Goal: Transaction & Acquisition: Purchase product/service

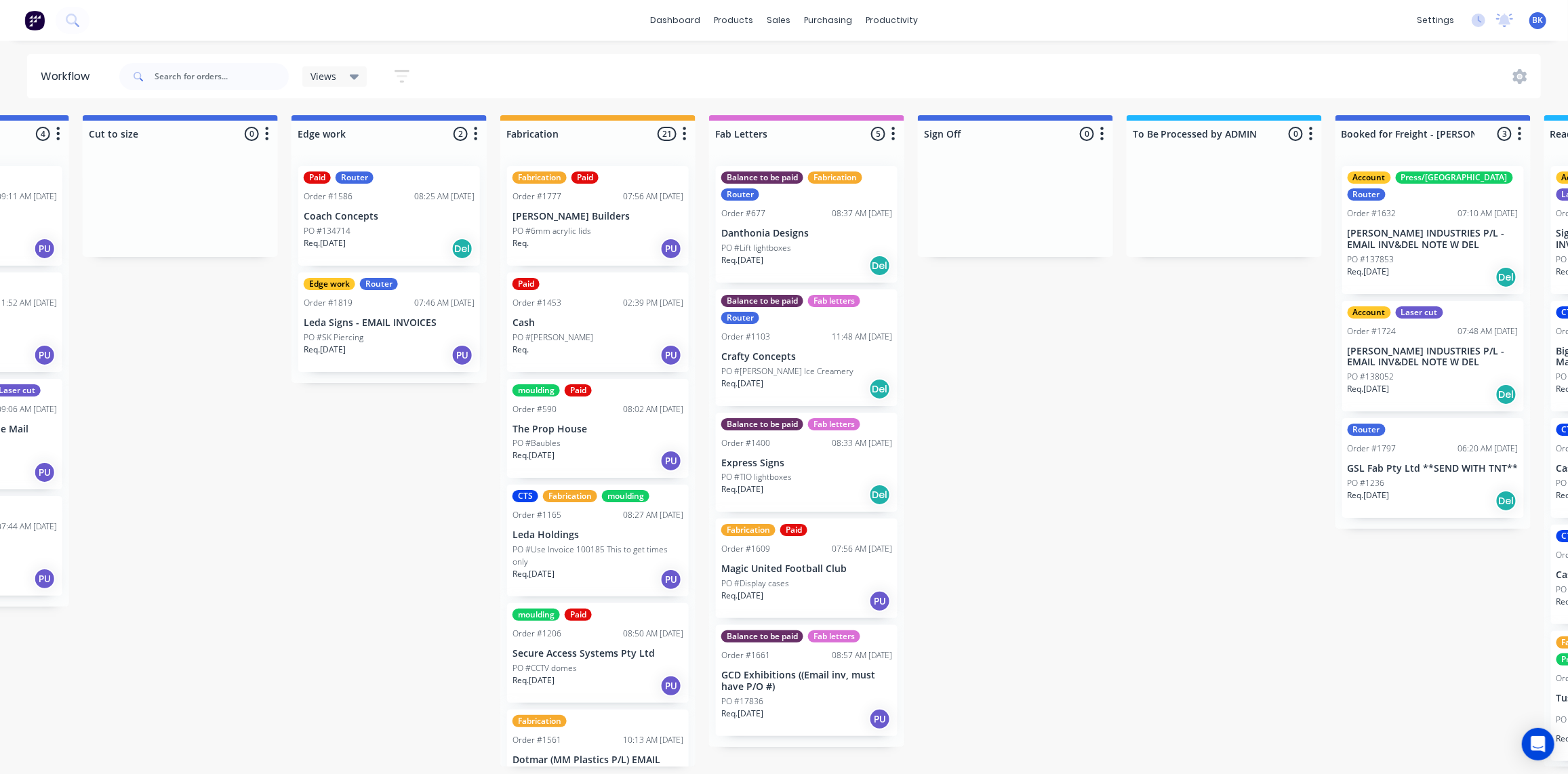
scroll to position [4, 0]
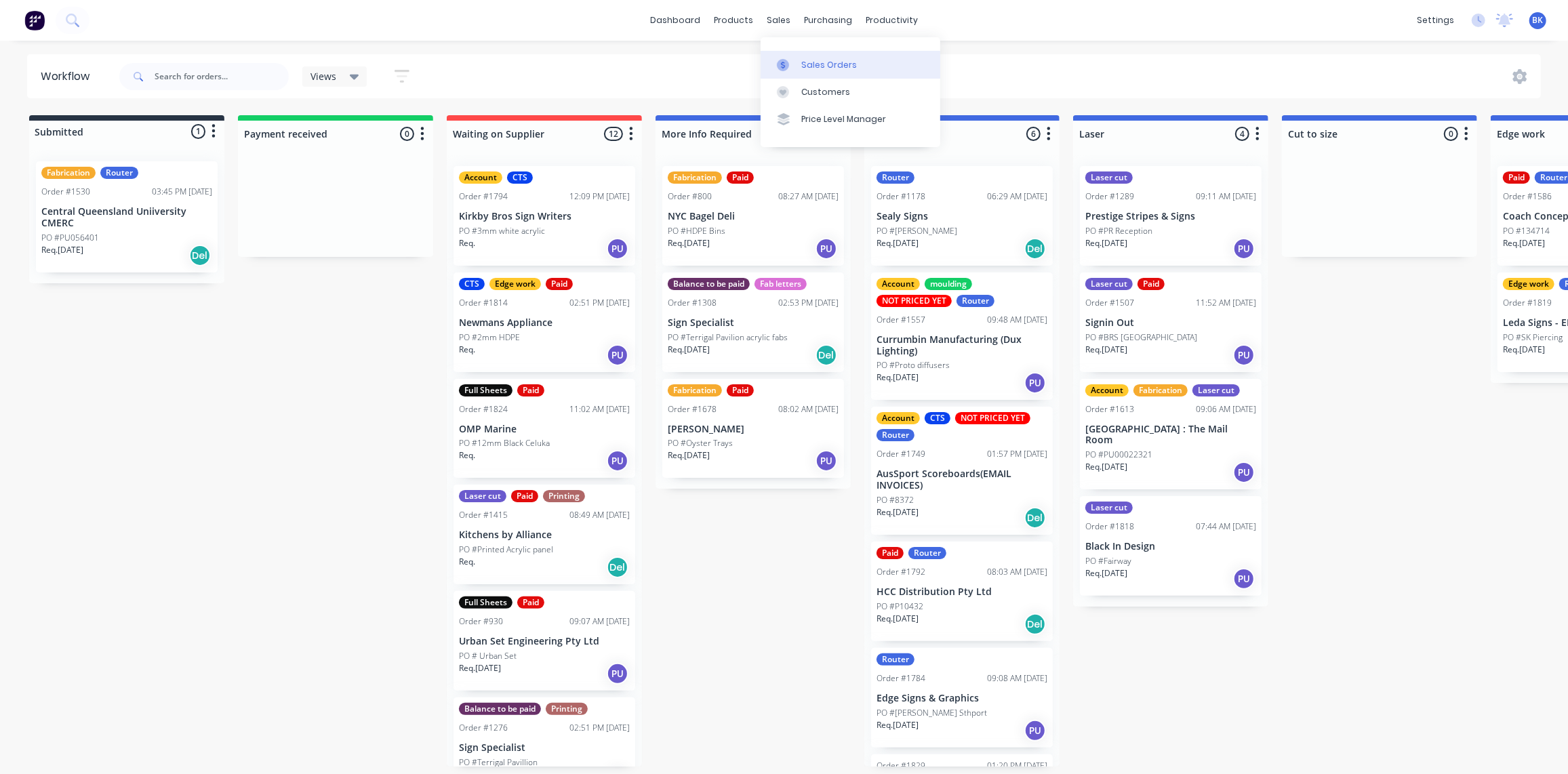
click at [797, 65] on div at bounding box center [787, 65] width 20 height 12
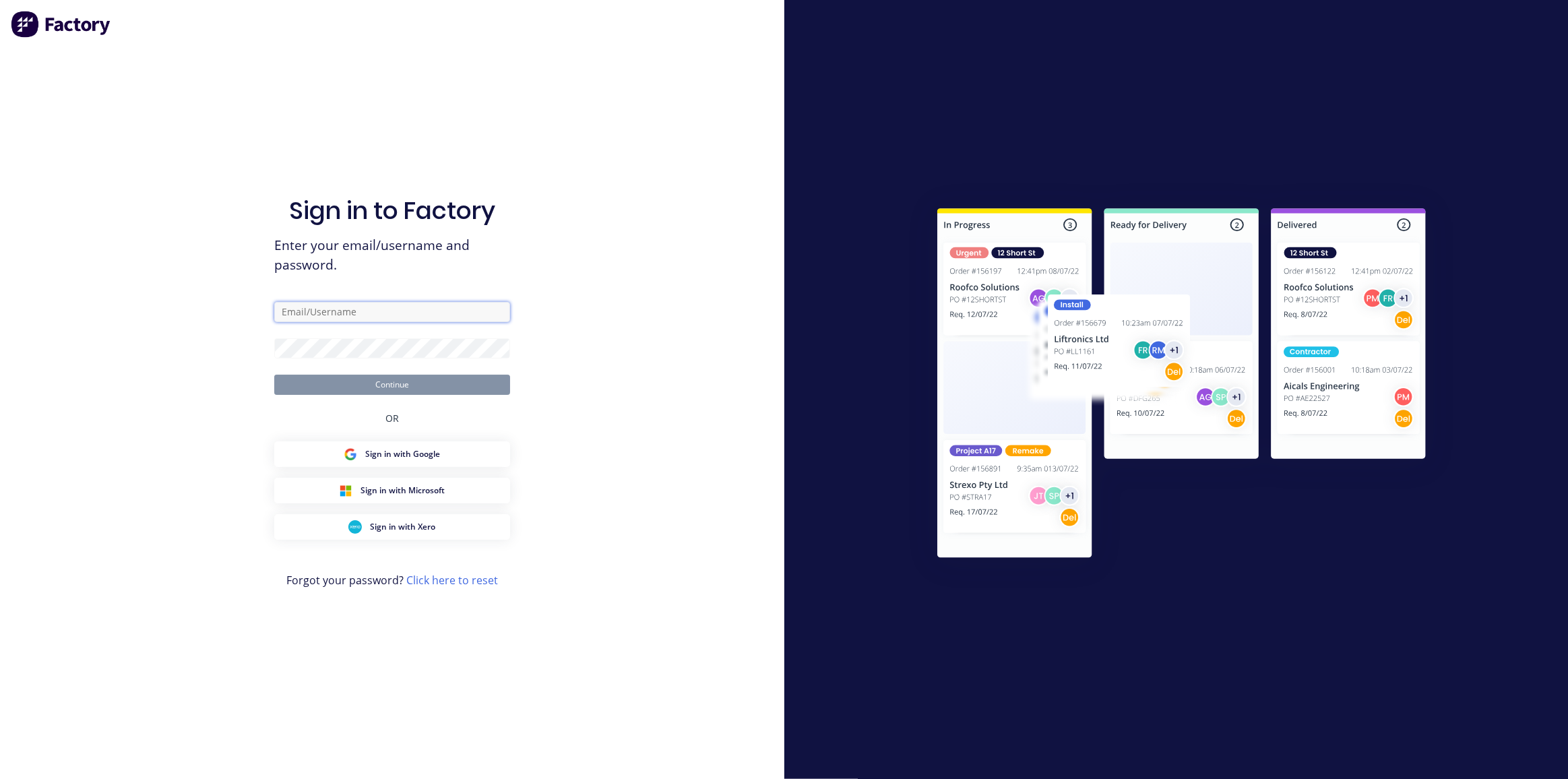
type input "[EMAIL_ADDRESS][DOMAIN_NAME]"
click at [418, 386] on button "Continue" at bounding box center [392, 385] width 236 height 20
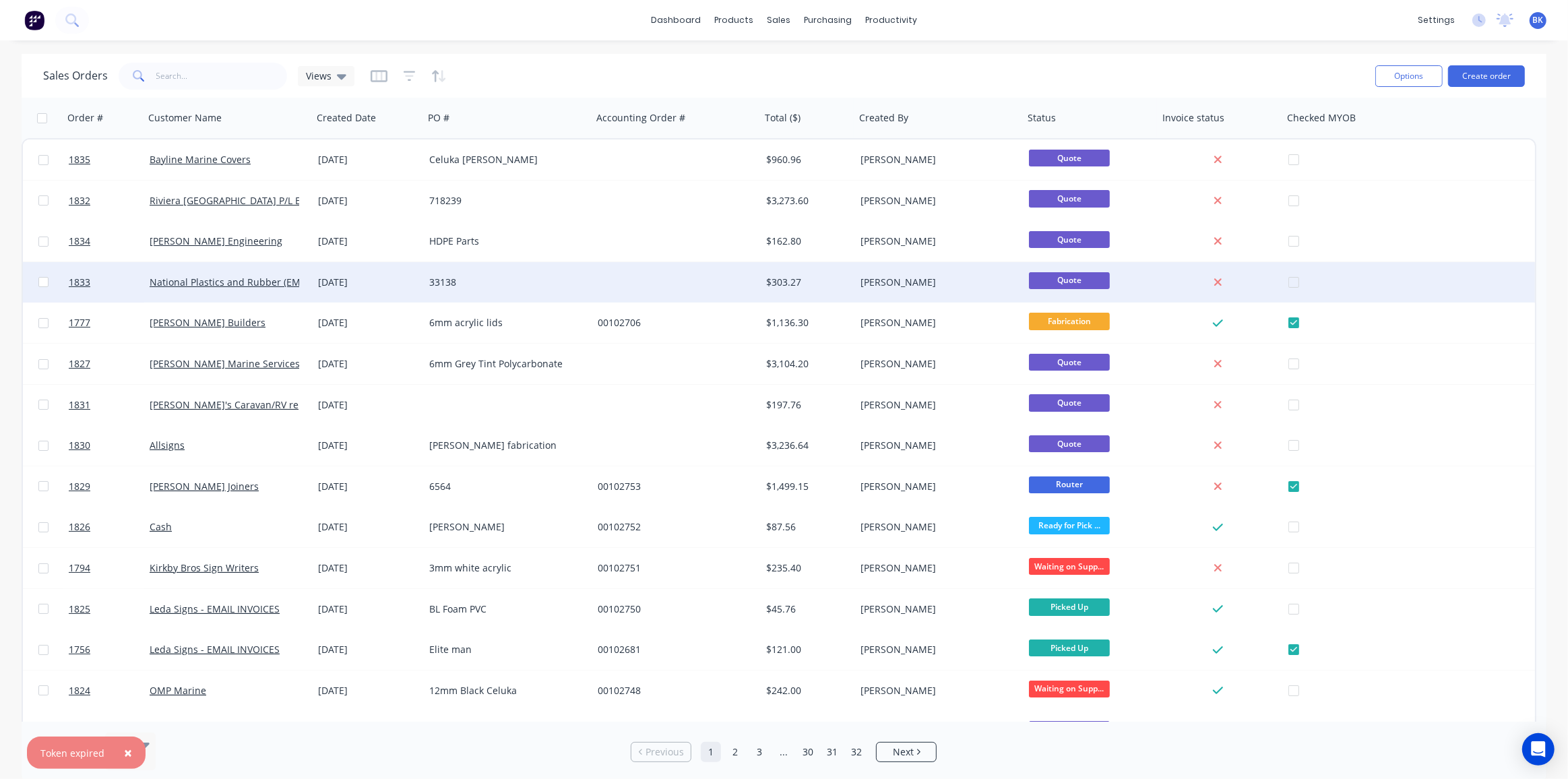
click at [467, 271] on div "33138" at bounding box center [508, 283] width 169 height 41
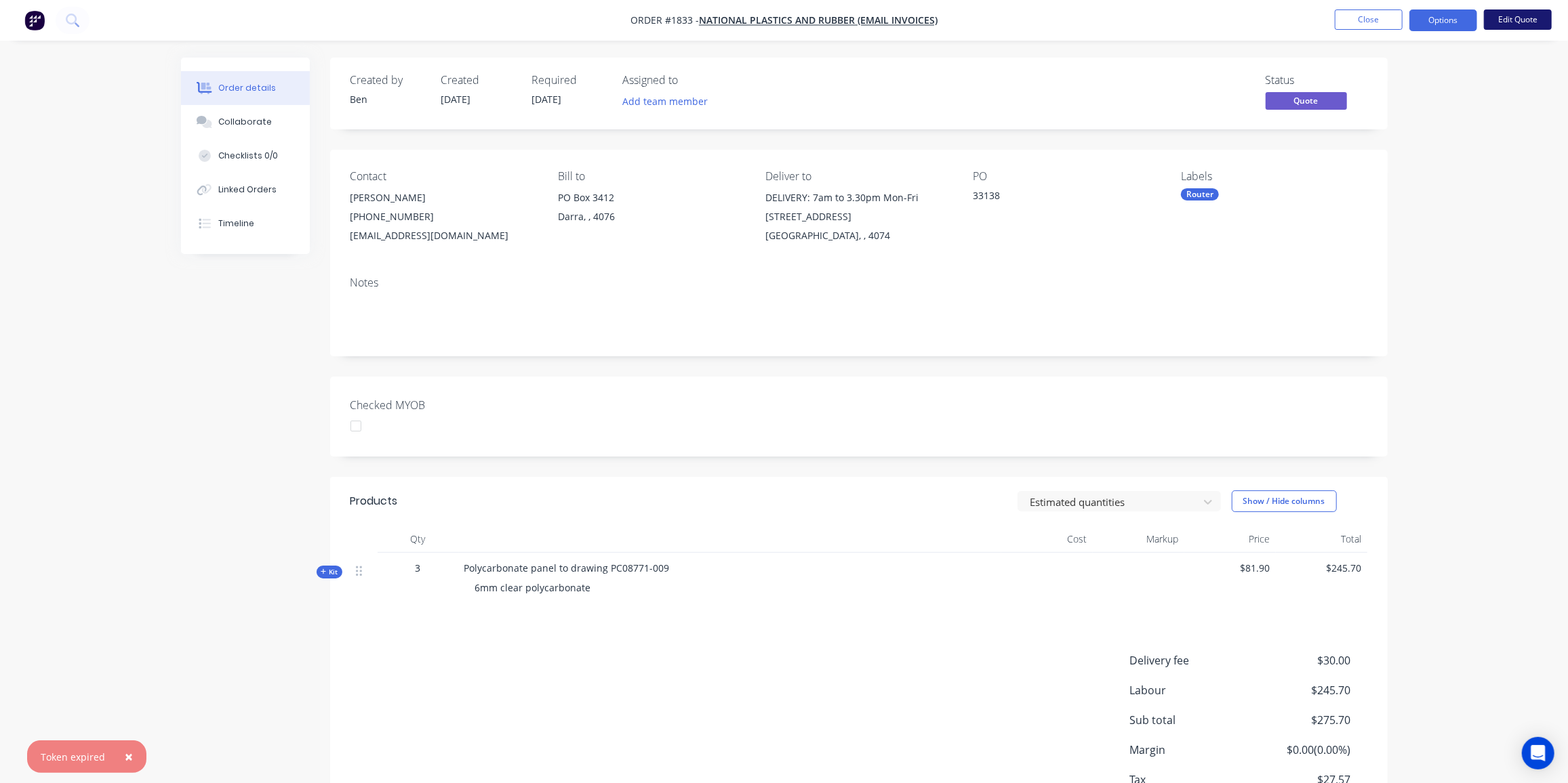
click at [1528, 11] on button "Edit Quote" at bounding box center [1518, 19] width 68 height 20
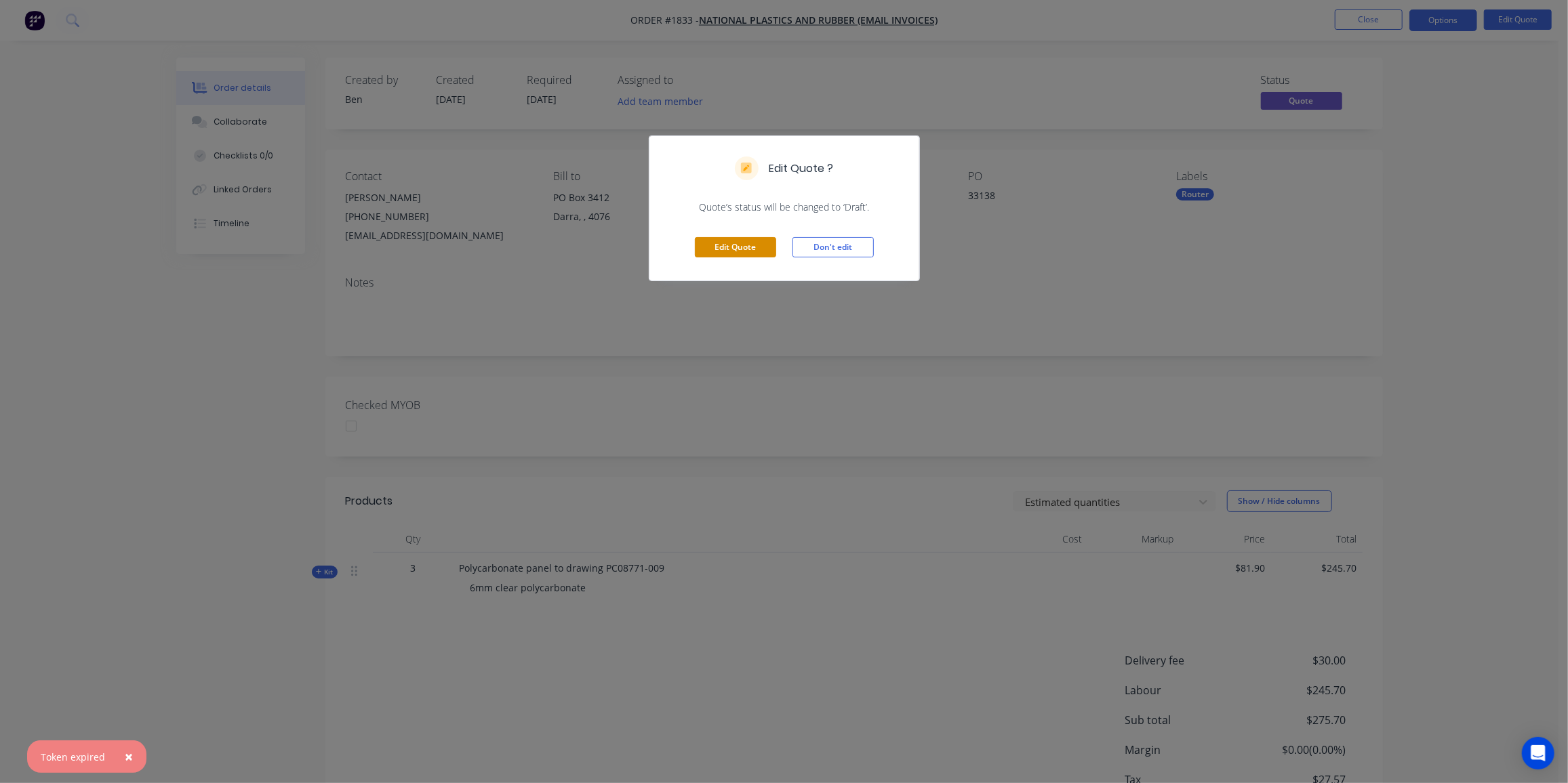
click at [740, 241] on button "Edit Quote" at bounding box center [735, 247] width 82 height 20
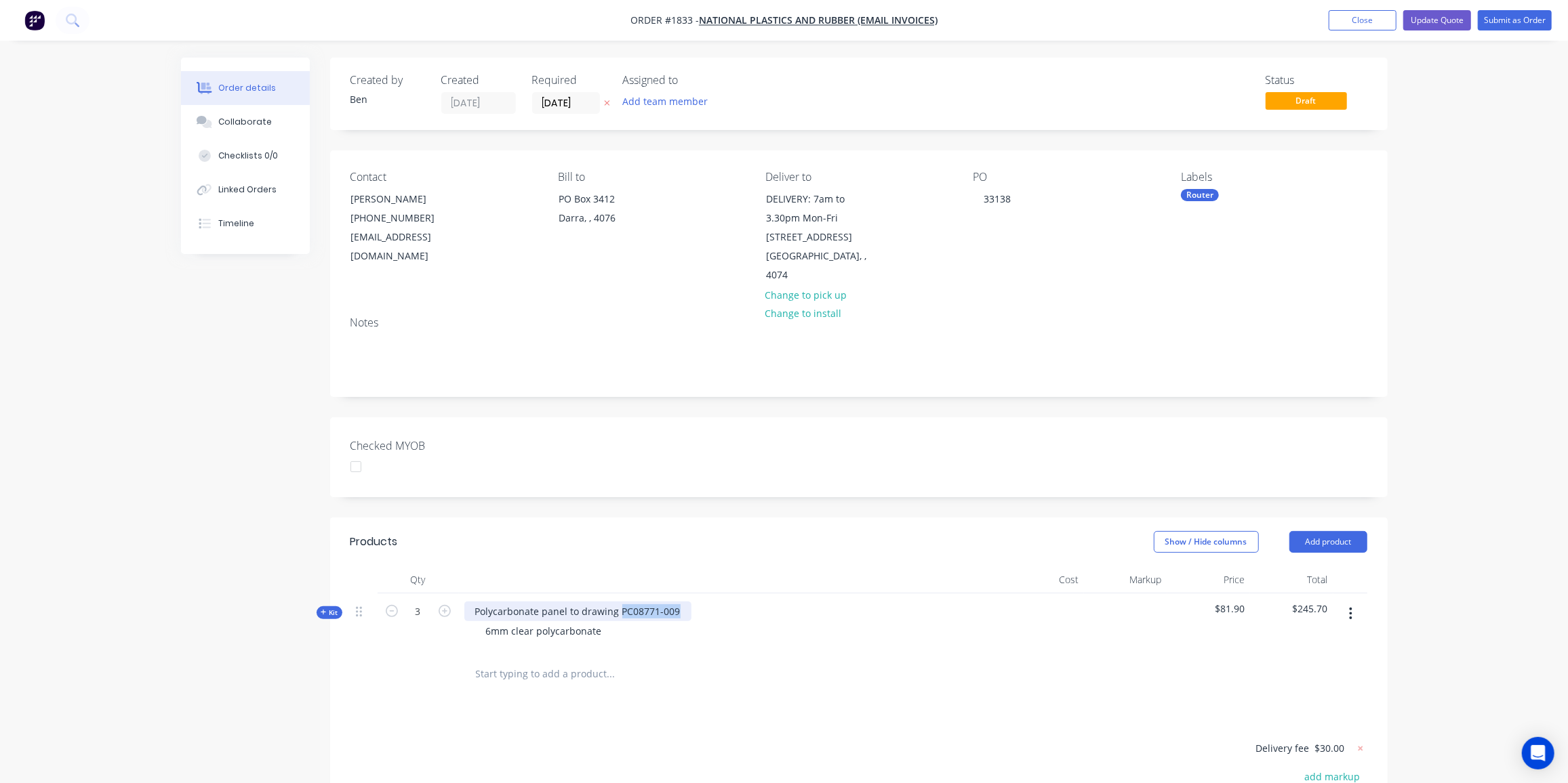
drag, startPoint x: 677, startPoint y: 594, endPoint x: 619, endPoint y: 596, distance: 58.0
click at [619, 601] on div "Polycarbonate panel to drawing PC08771-009" at bounding box center [578, 611] width 227 height 20
paste div
click at [651, 661] on input "text" at bounding box center [610, 674] width 271 height 27
click at [226, 122] on div "Collaborate" at bounding box center [245, 122] width 53 height 12
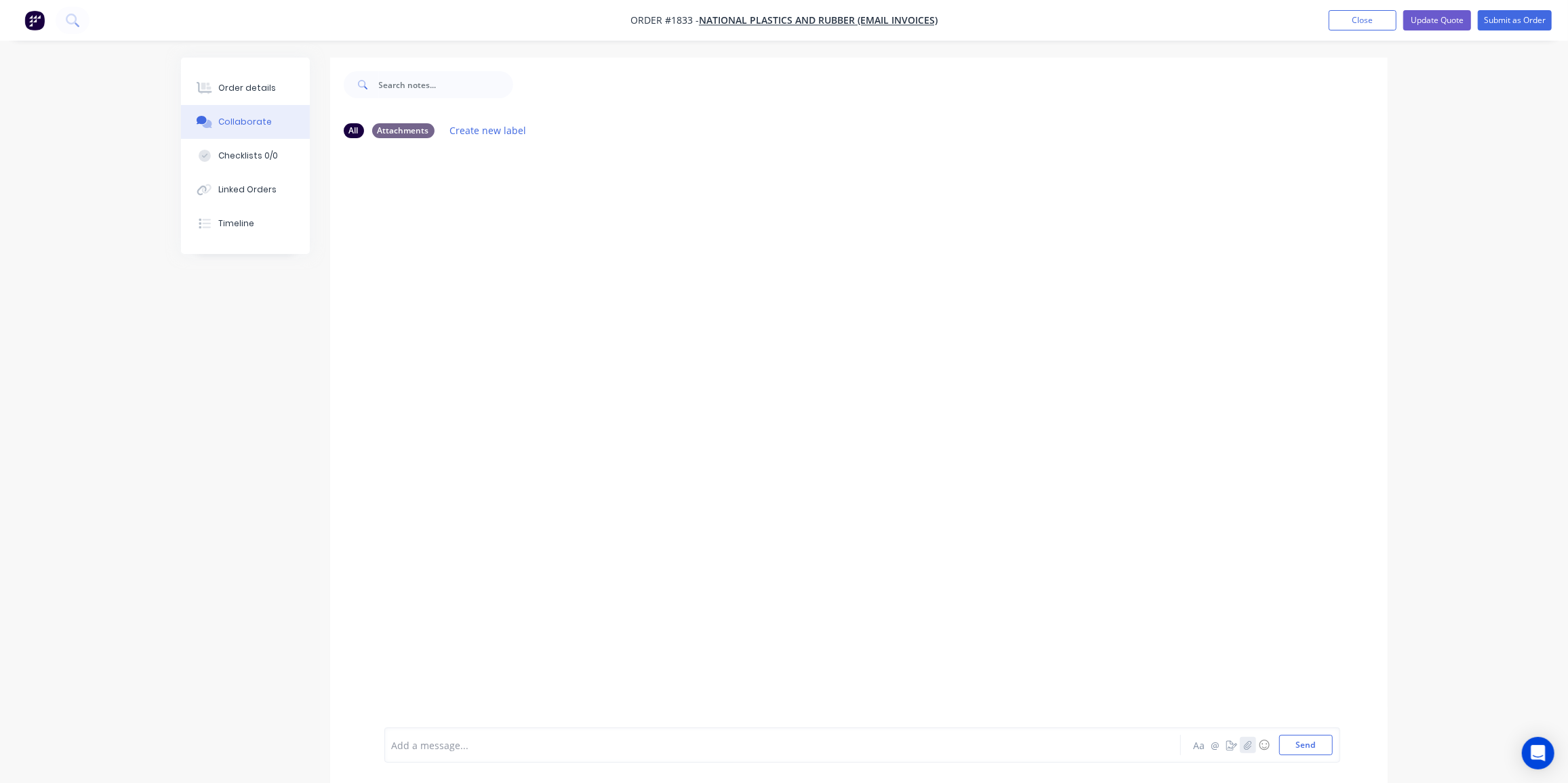
click at [1247, 746] on icon "button" at bounding box center [1248, 745] width 8 height 9
click at [655, 458] on div at bounding box center [859, 438] width 1058 height 579
click at [1316, 751] on button "Send" at bounding box center [1306, 745] width 53 height 20
click at [1512, 13] on button "Submit as Order" at bounding box center [1515, 20] width 74 height 20
click at [1351, 18] on button "Close" at bounding box center [1369, 19] width 68 height 20
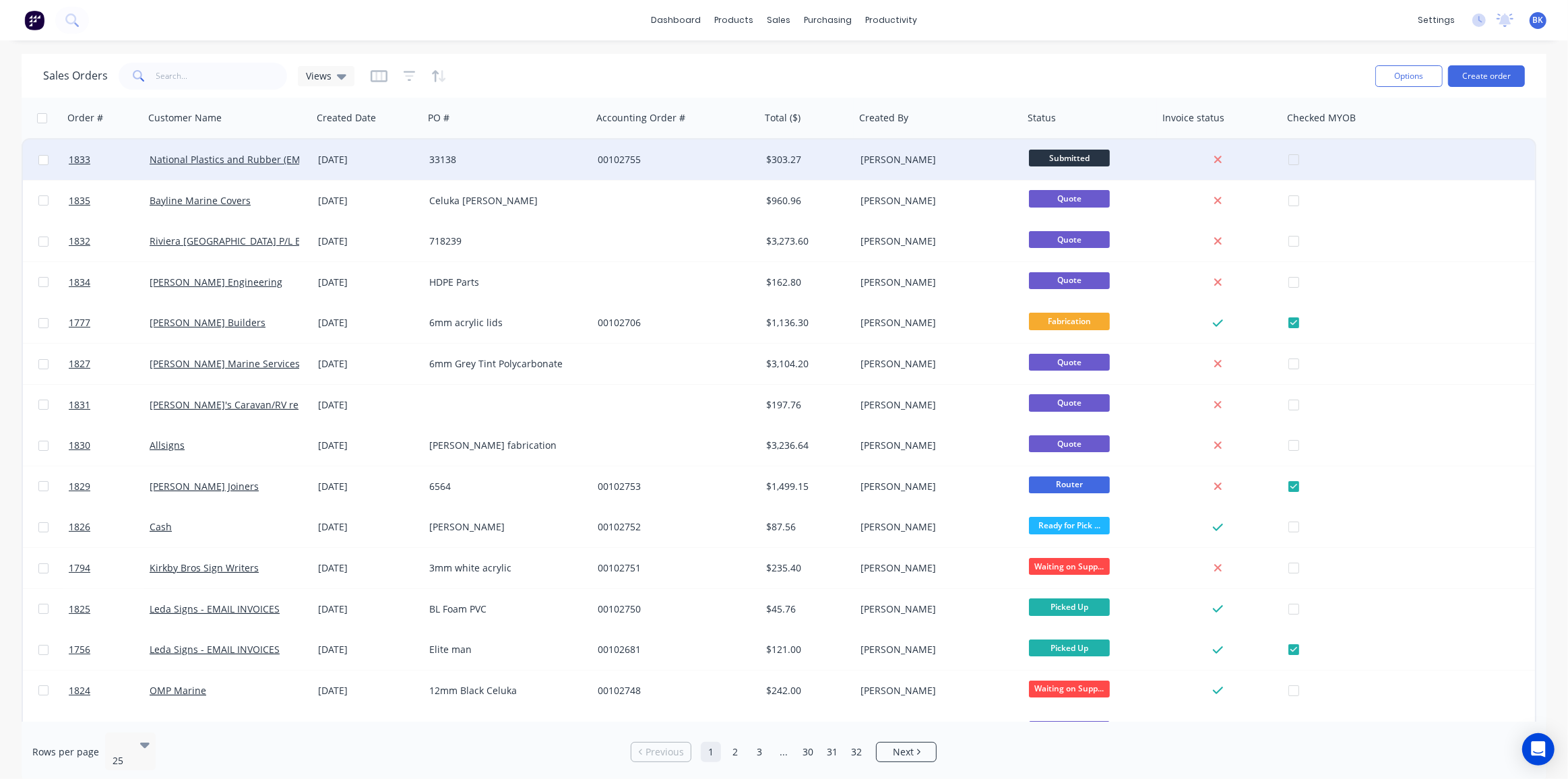
click at [1073, 156] on span "Submitted" at bounding box center [1070, 158] width 81 height 17
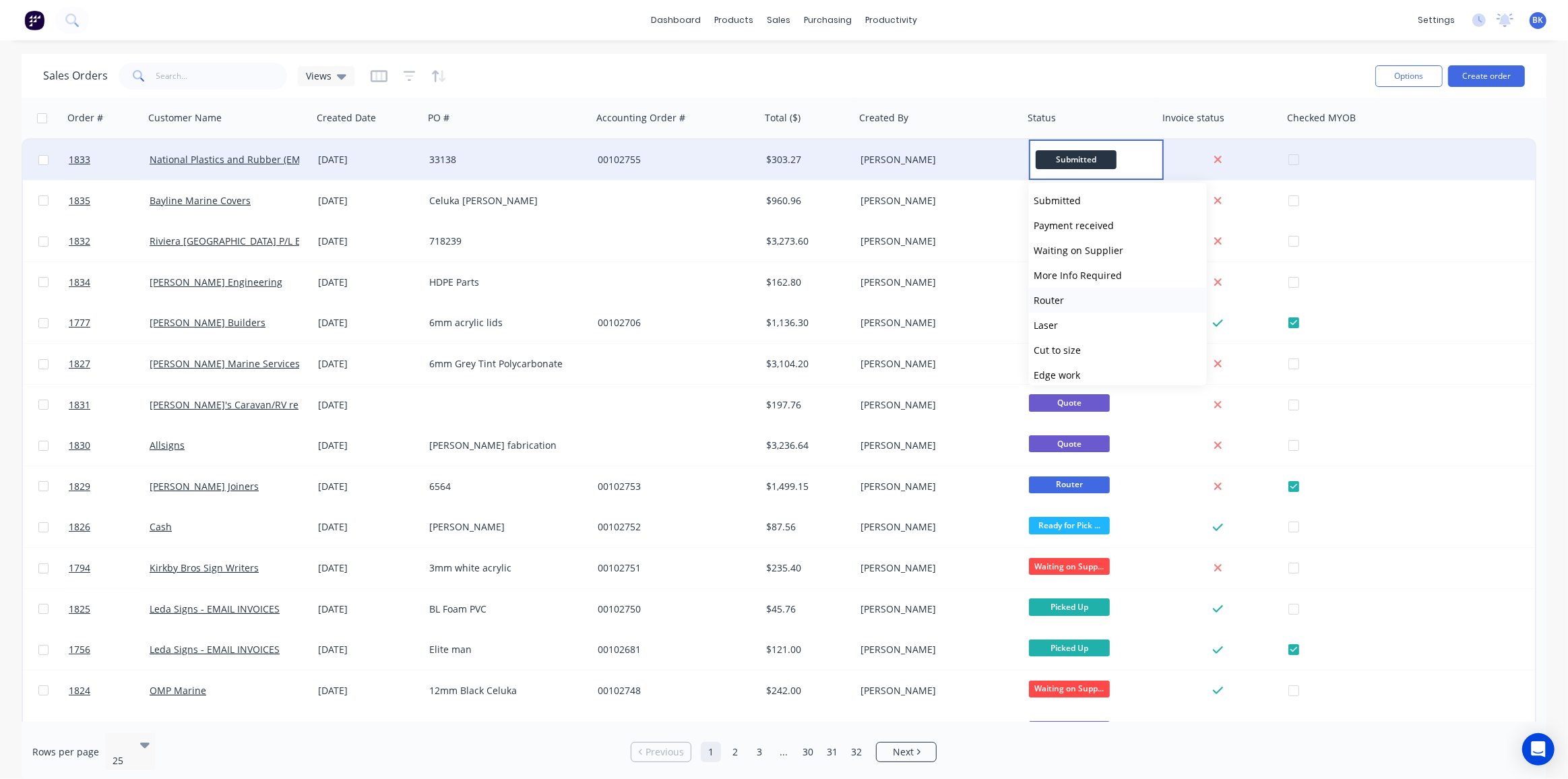
click at [1064, 295] on span "Router" at bounding box center [1050, 301] width 30 height 13
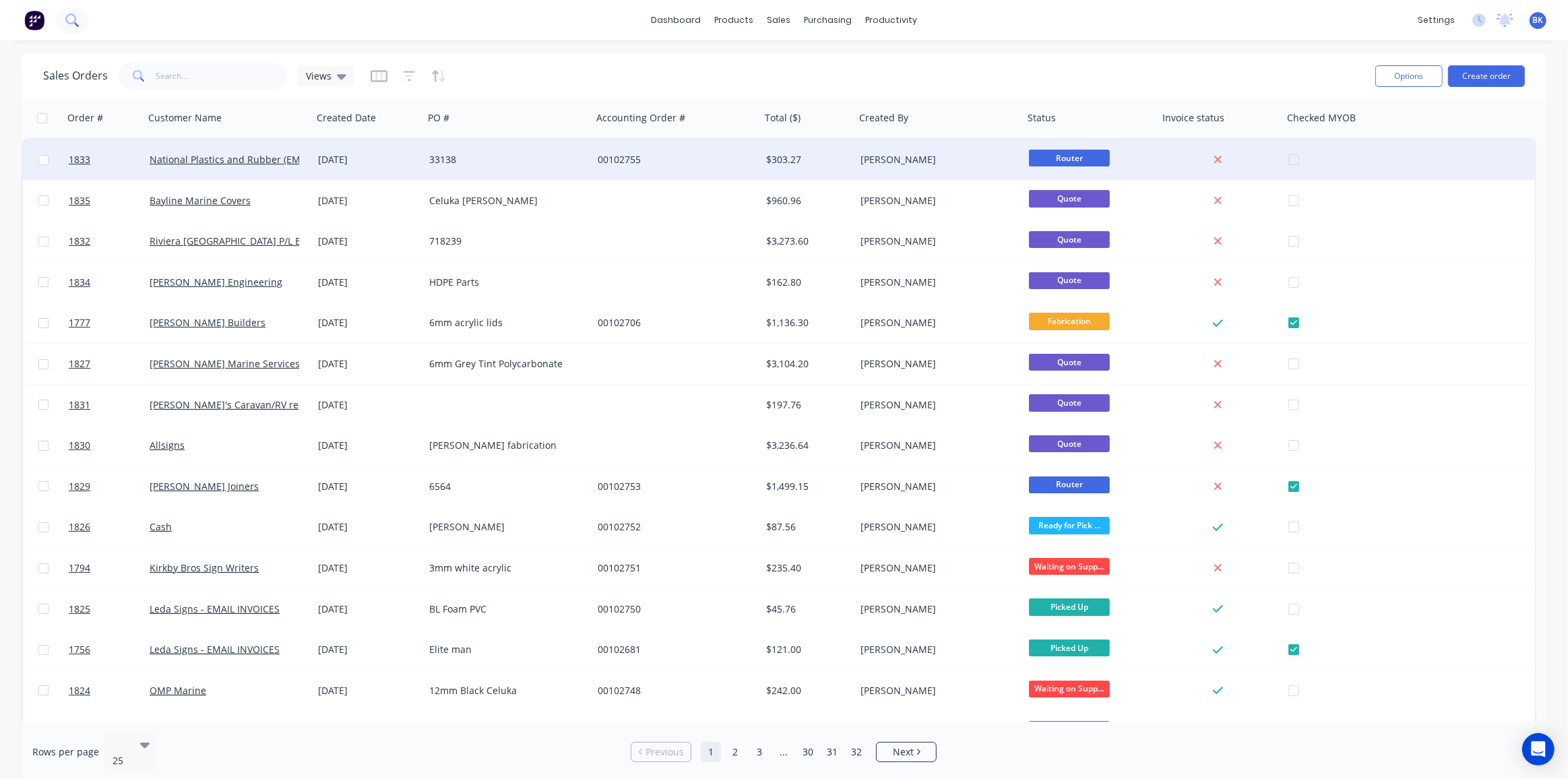
click at [82, 13] on button at bounding box center [72, 20] width 34 height 27
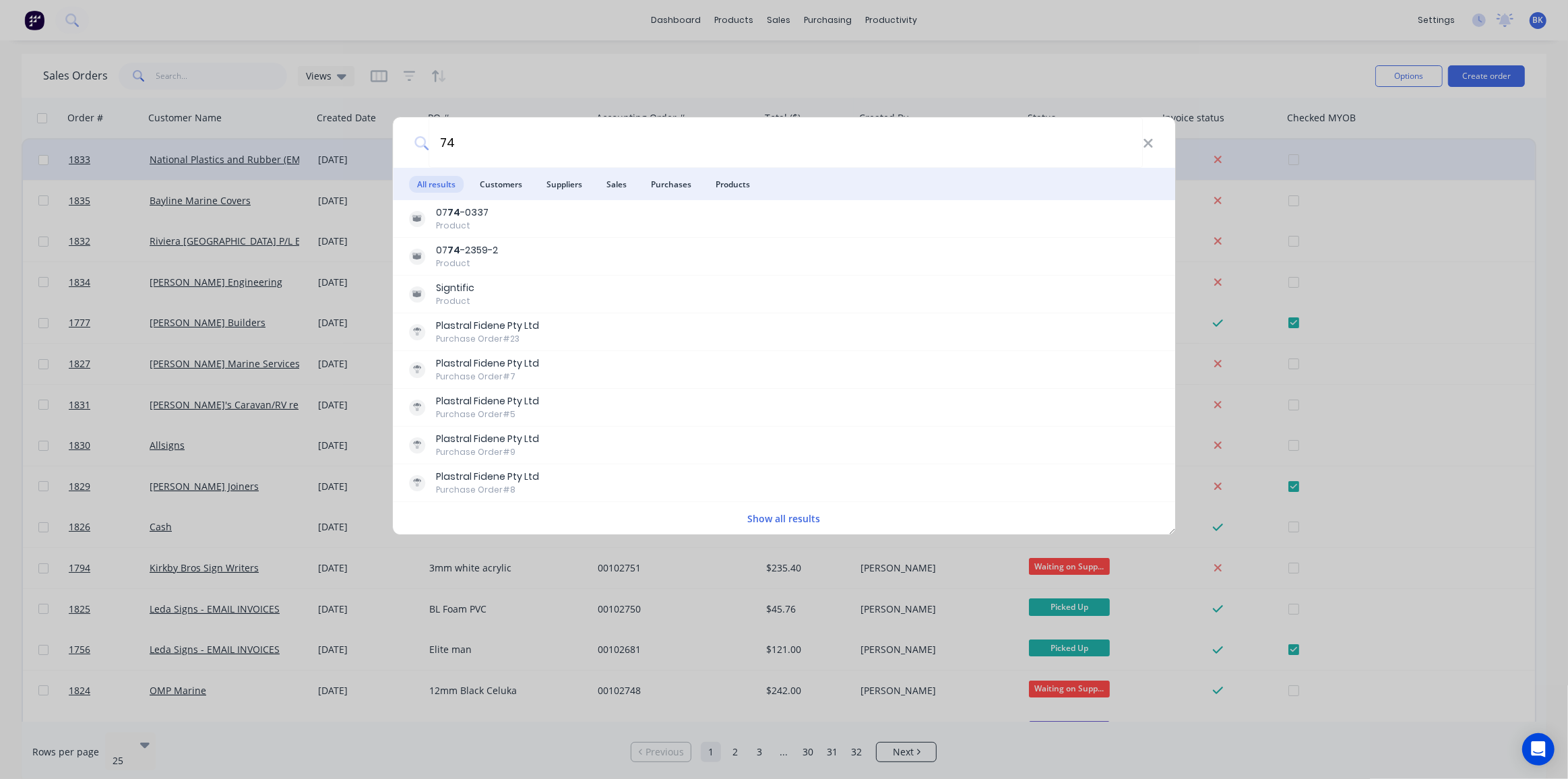
click at [790, 519] on button "Show all results" at bounding box center [784, 519] width 81 height 15
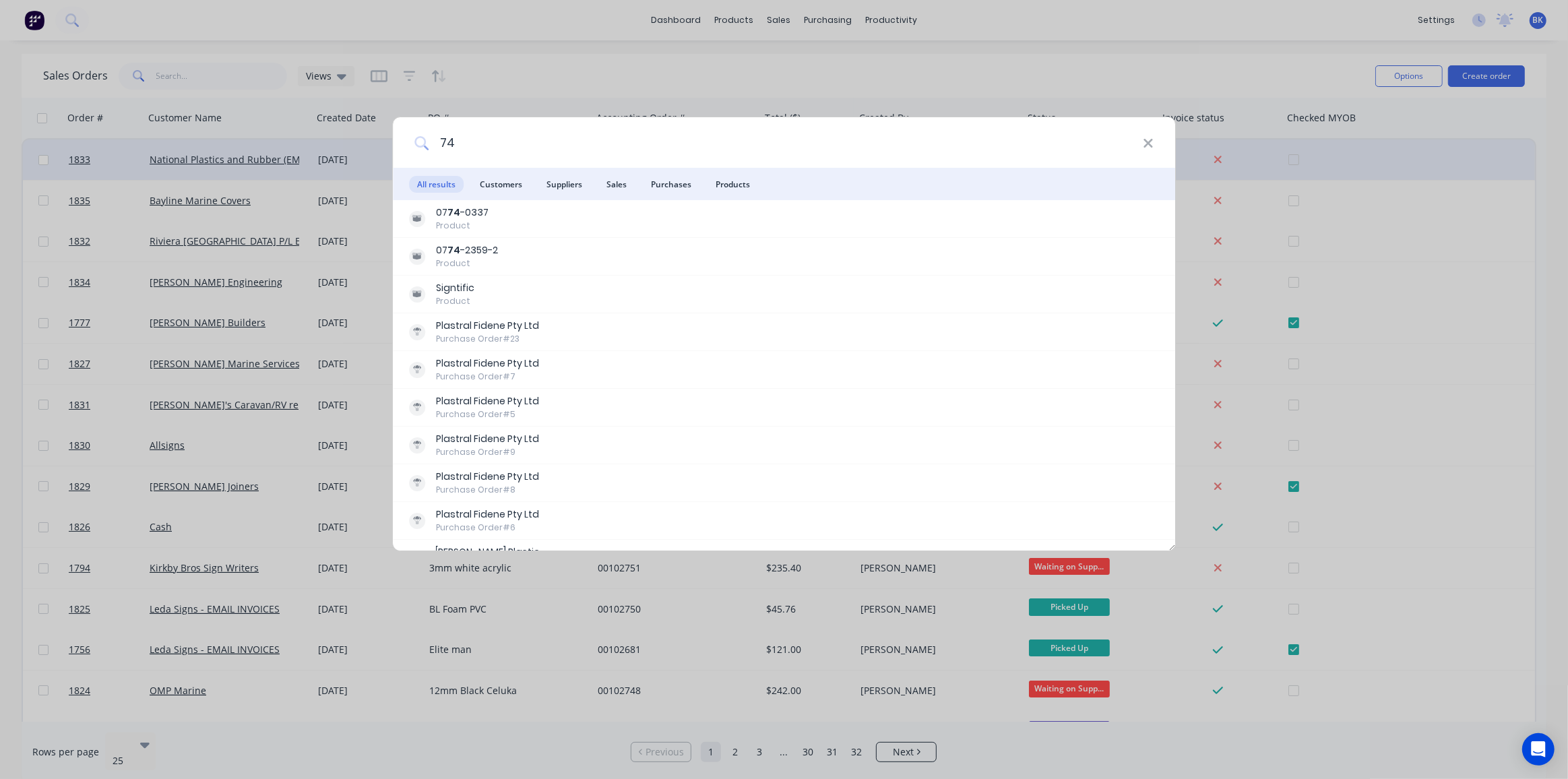
drag, startPoint x: 444, startPoint y: 145, endPoint x: 411, endPoint y: 148, distance: 33.1
click at [411, 148] on div "74" at bounding box center [784, 143] width 783 height 50
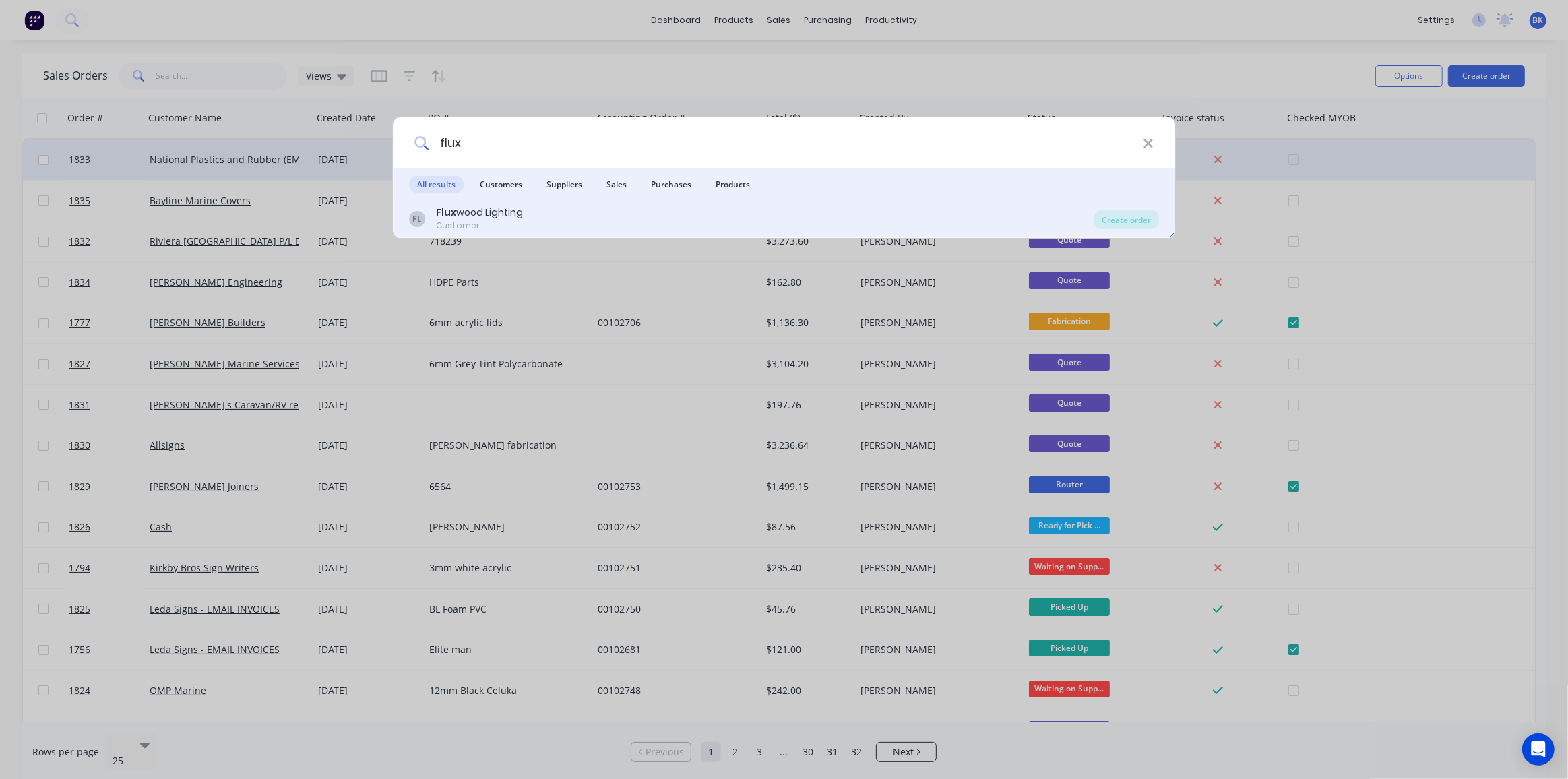
type input "flux"
click at [478, 220] on div "Customer" at bounding box center [479, 225] width 87 height 12
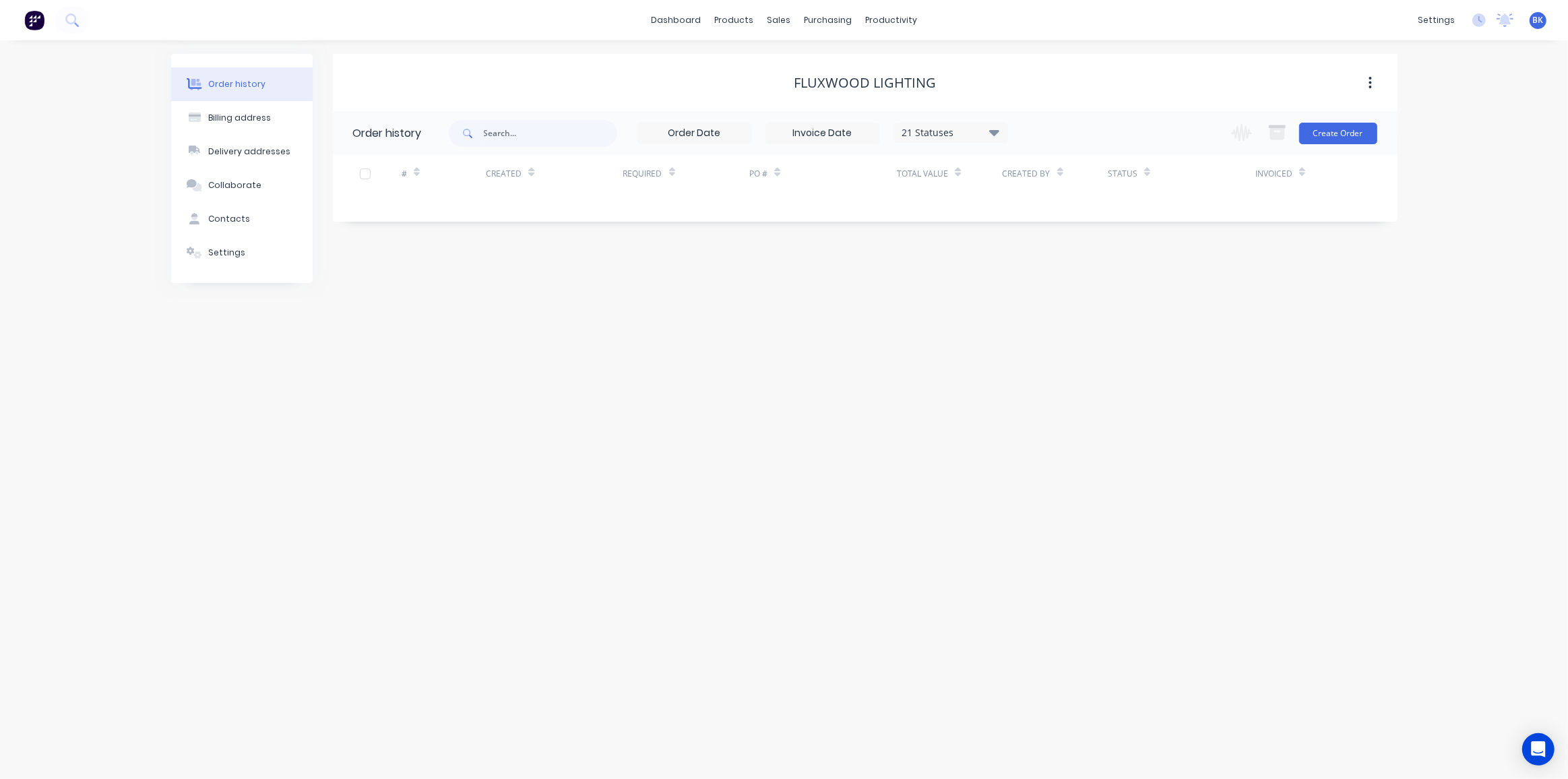
click at [996, 137] on icon at bounding box center [994, 132] width 10 height 16
click at [1062, 288] on label at bounding box center [1062, 288] width 0 height 0
click at [1062, 293] on input "checkbox" at bounding box center [1067, 294] width 10 height 13
checkbox input "true"
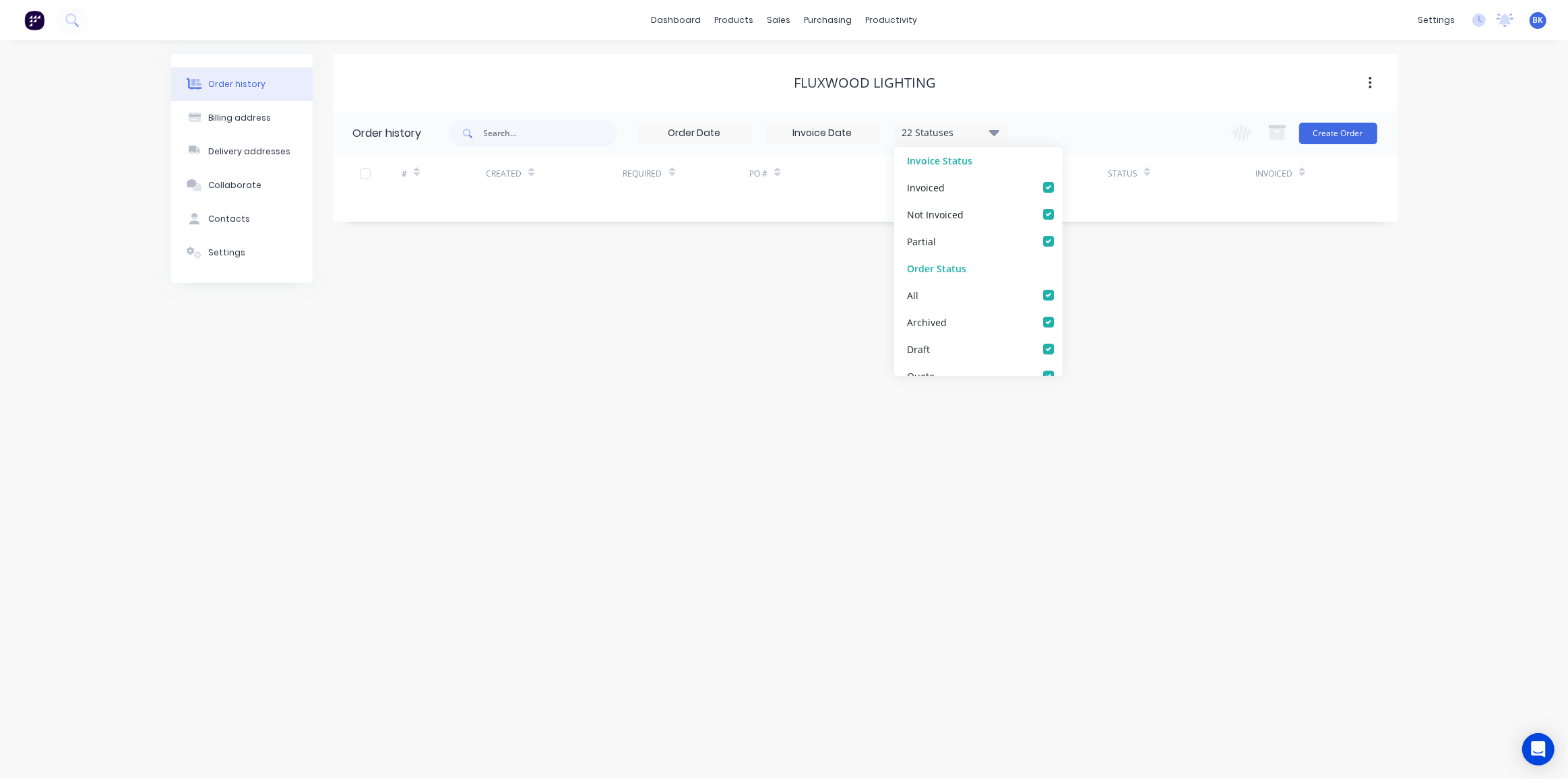
click at [690, 343] on div "Order history Billing address Delivery addresses Collaborate Contacts Settings …" at bounding box center [784, 410] width 1568 height 739
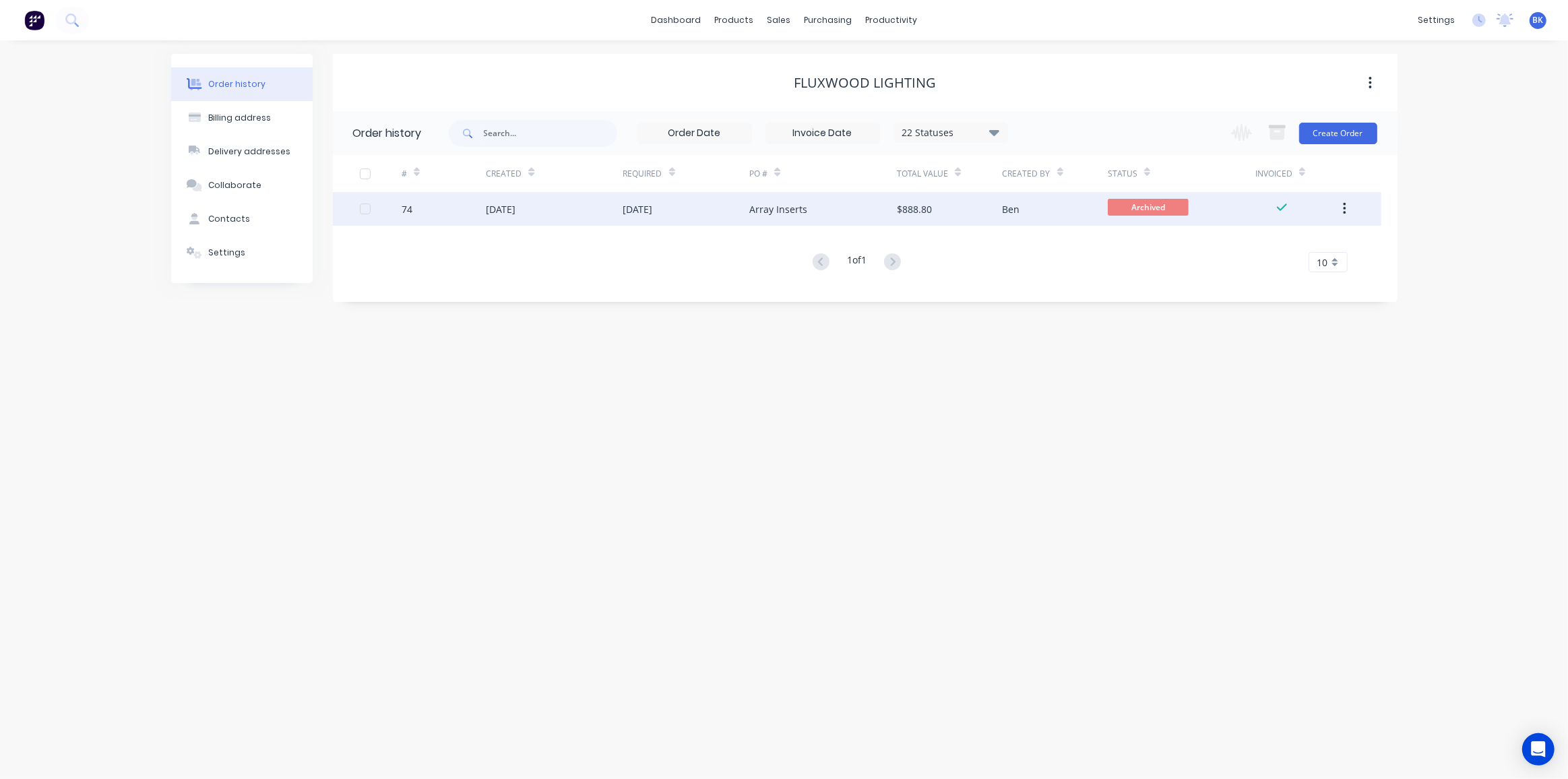
click at [758, 212] on div "Array Inserts" at bounding box center [778, 209] width 58 height 14
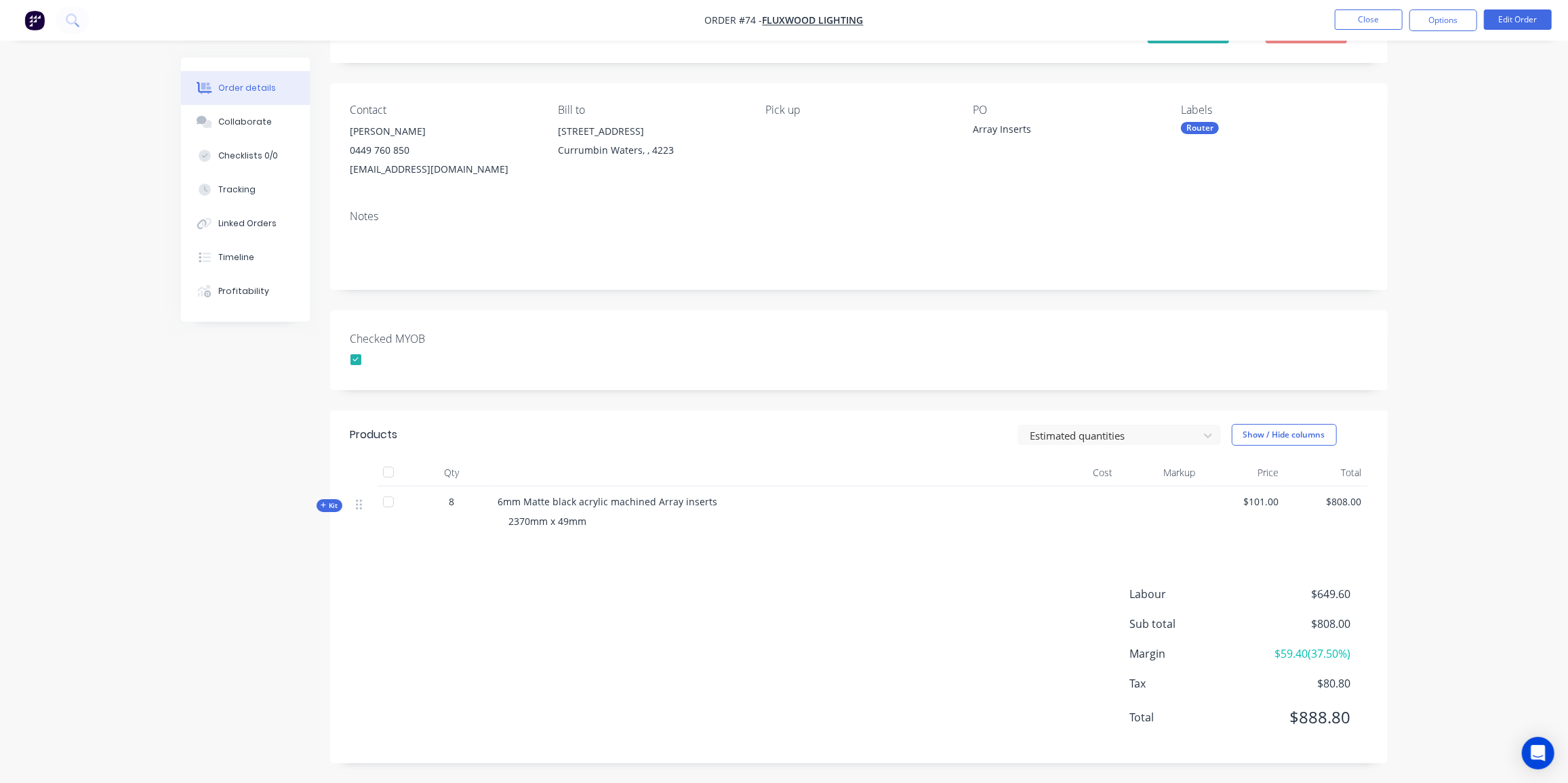
scroll to position [66, 0]
click at [330, 507] on span "Kit" at bounding box center [329, 506] width 18 height 10
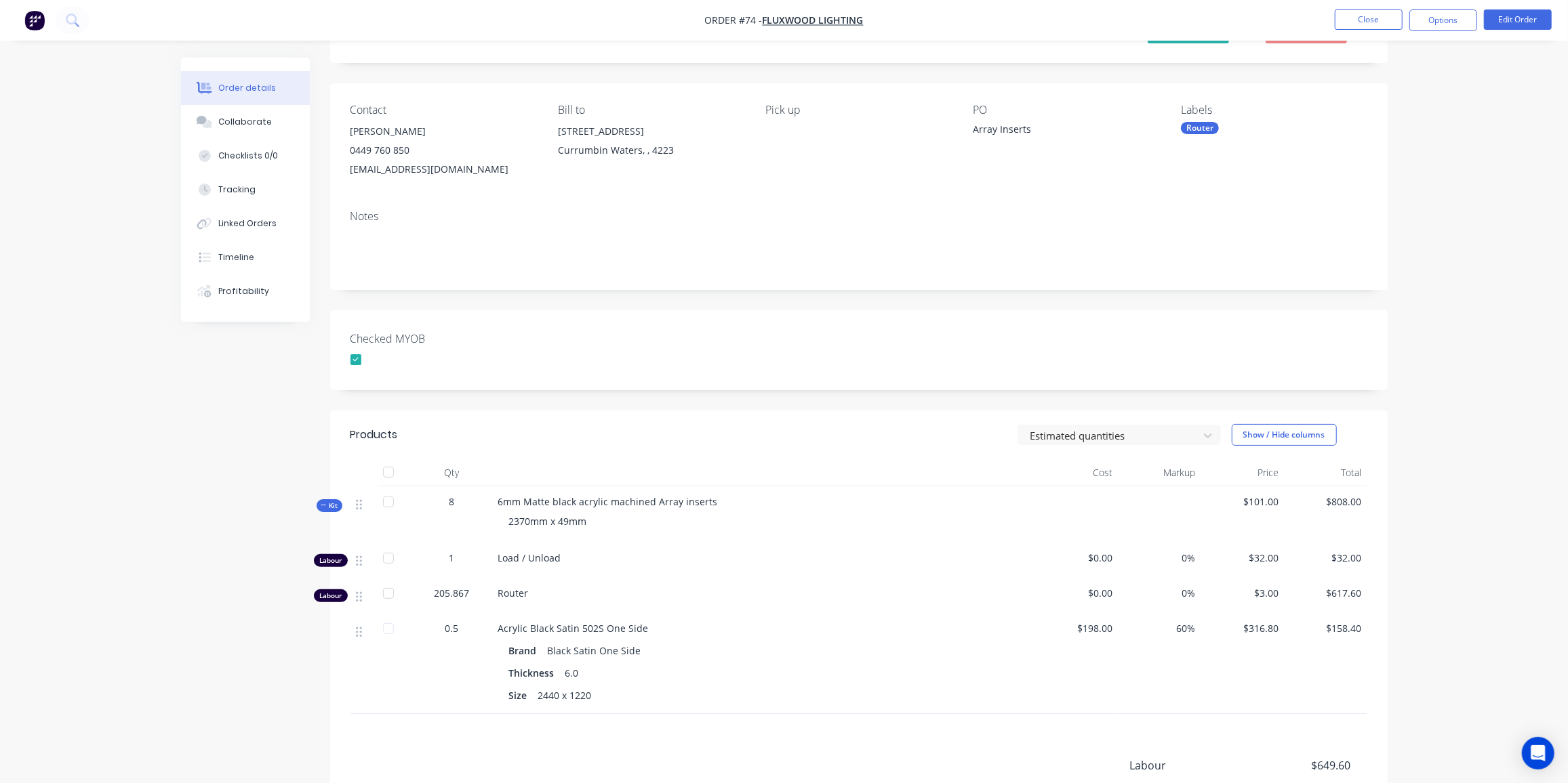
click at [335, 503] on span "Kit" at bounding box center [329, 506] width 18 height 10
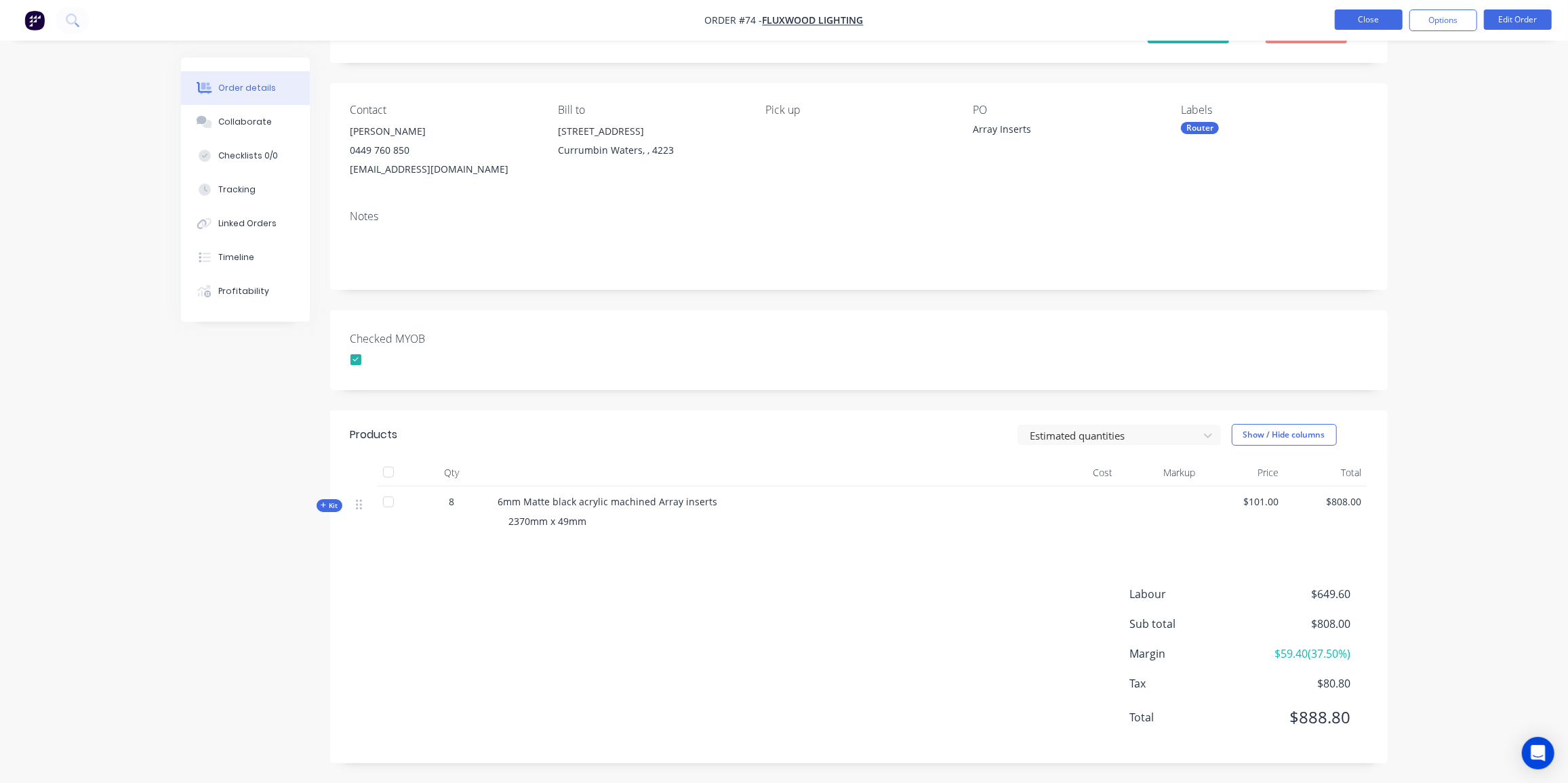
click at [1351, 12] on button "Close" at bounding box center [1369, 19] width 68 height 20
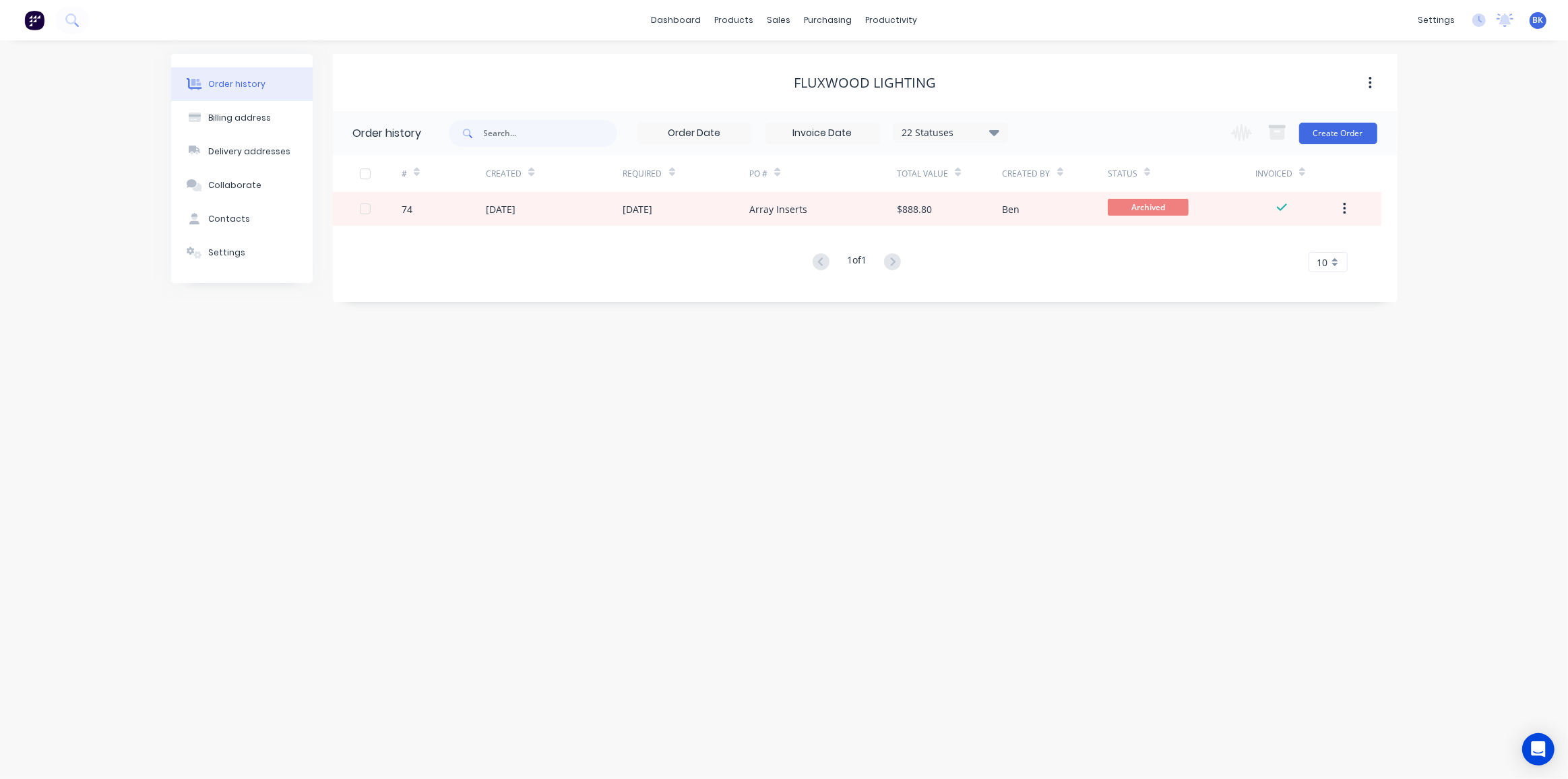
click at [996, 133] on icon at bounding box center [994, 132] width 10 height 6
drag, startPoint x: 523, startPoint y: 447, endPoint x: 563, endPoint y: 431, distance: 43.1
click at [529, 445] on div "Order history Billing address Delivery addresses Collaborate Contacts Settings …" at bounding box center [784, 410] width 1568 height 739
click at [797, 59] on link "Sales Orders" at bounding box center [849, 64] width 178 height 27
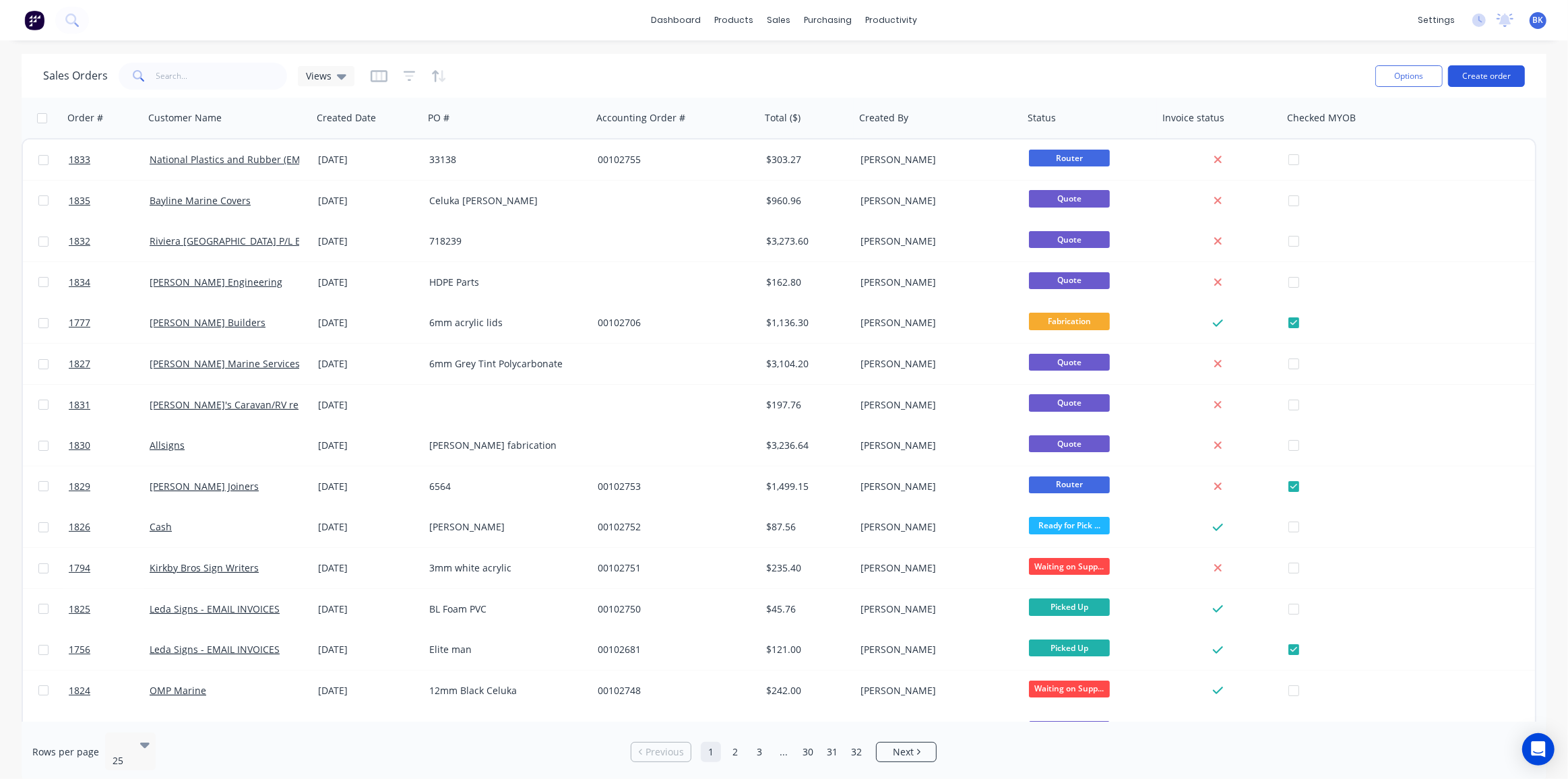
click at [1482, 74] on button "Create order" at bounding box center [1487, 76] width 77 height 22
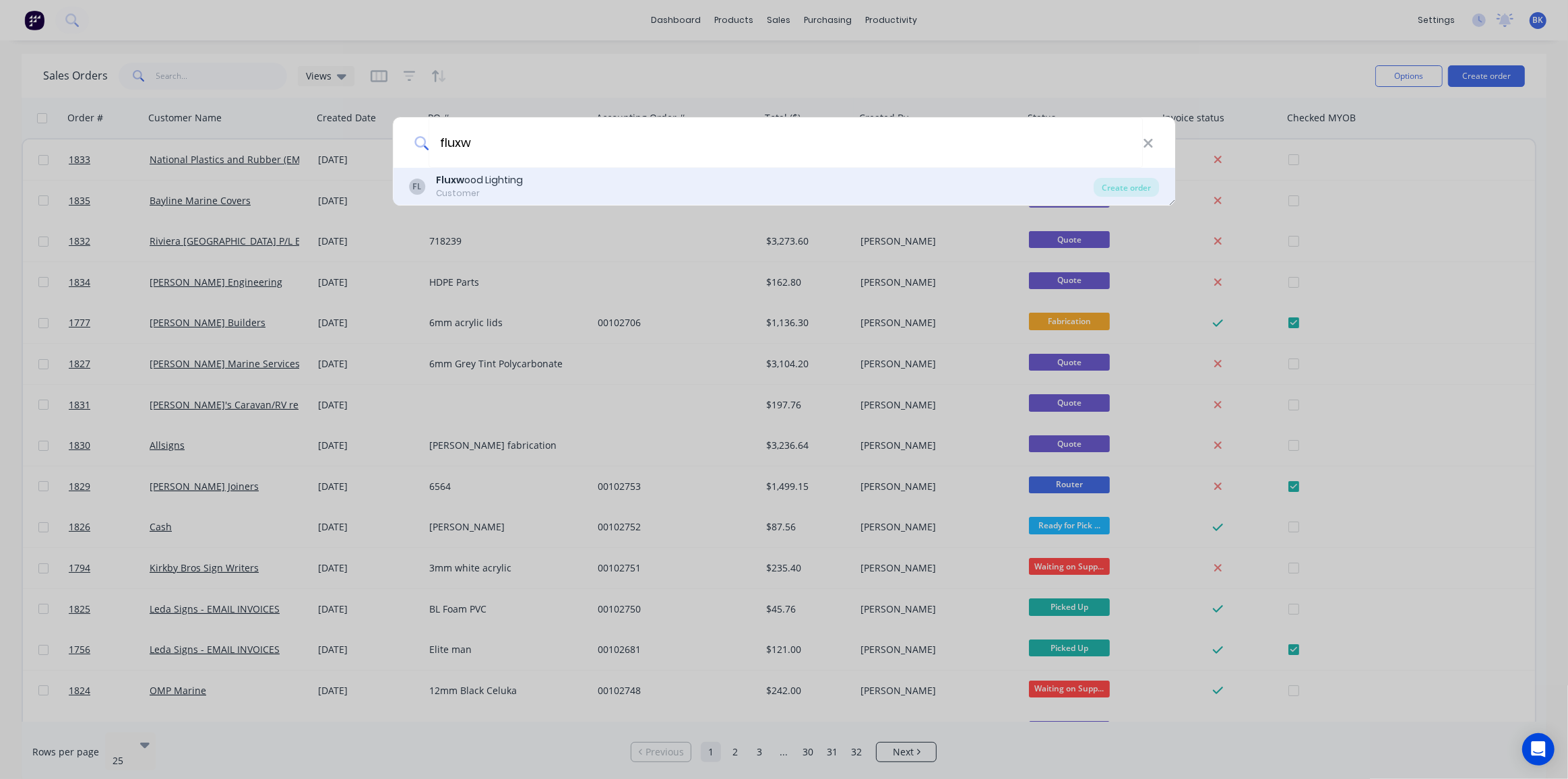
type input "fluxw"
click at [509, 189] on div "Customer" at bounding box center [479, 193] width 87 height 12
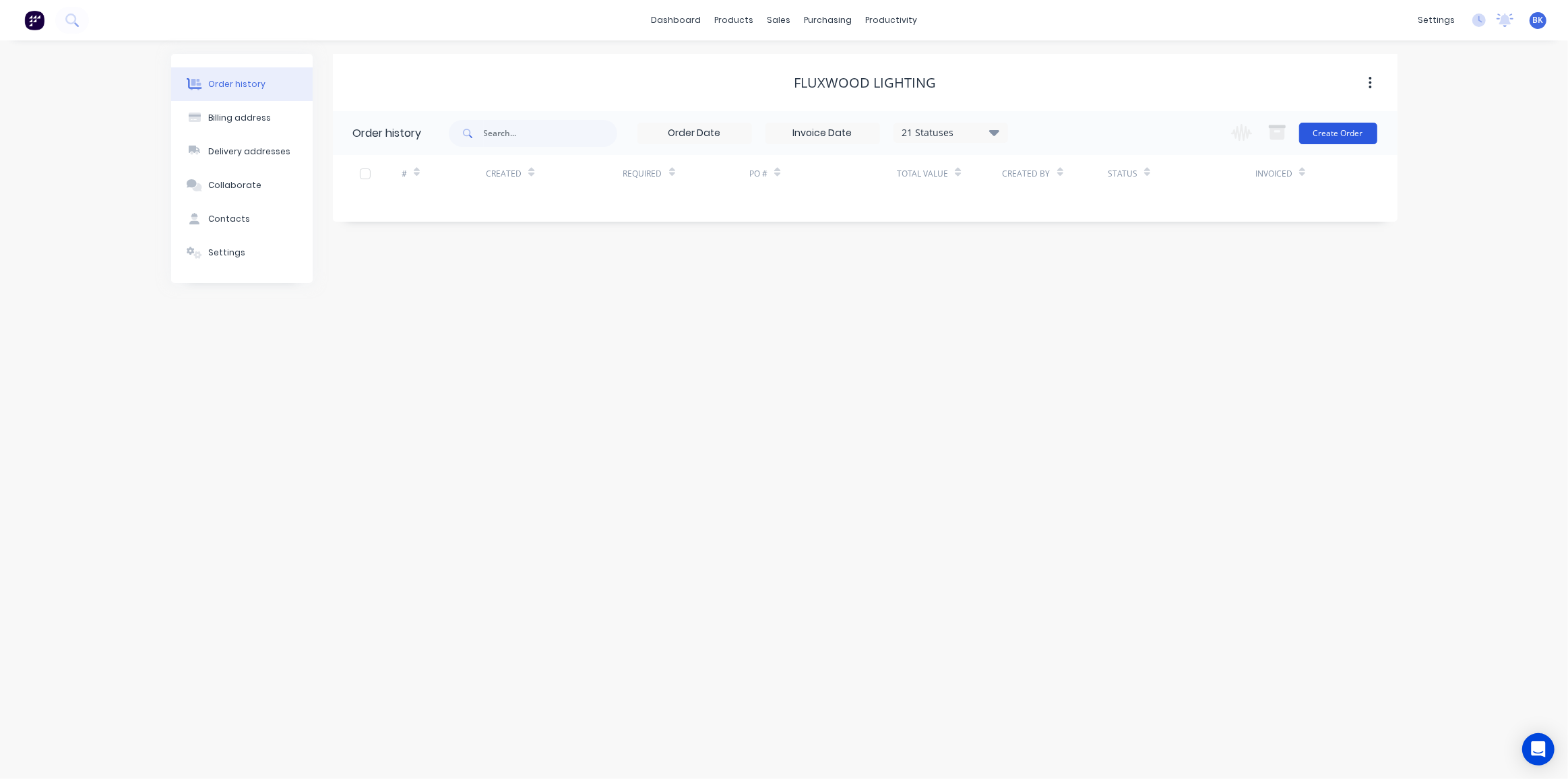
click at [1360, 134] on button "Create Order" at bounding box center [1339, 133] width 78 height 22
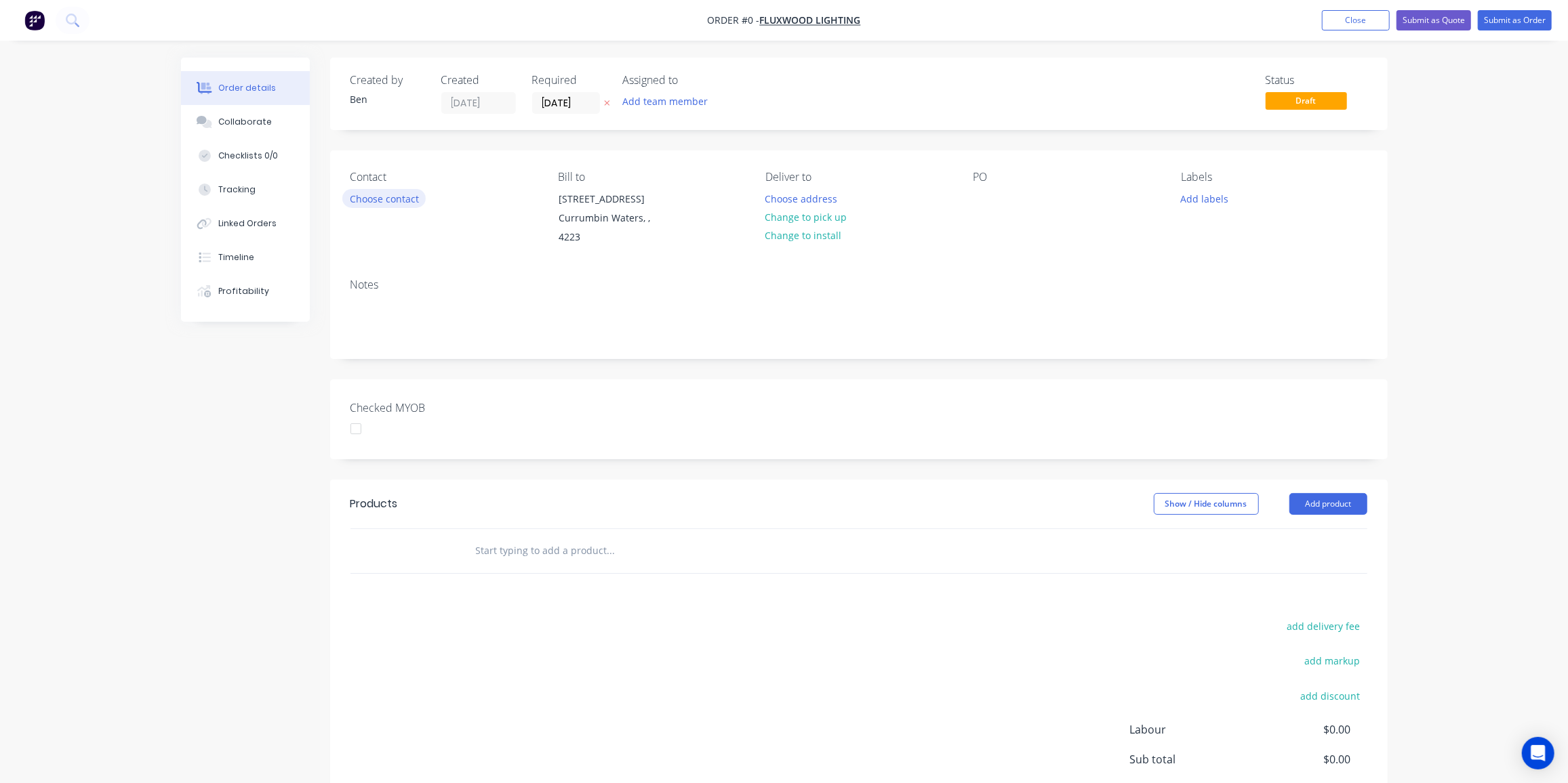
click at [407, 203] on button "Choose contact" at bounding box center [384, 198] width 83 height 18
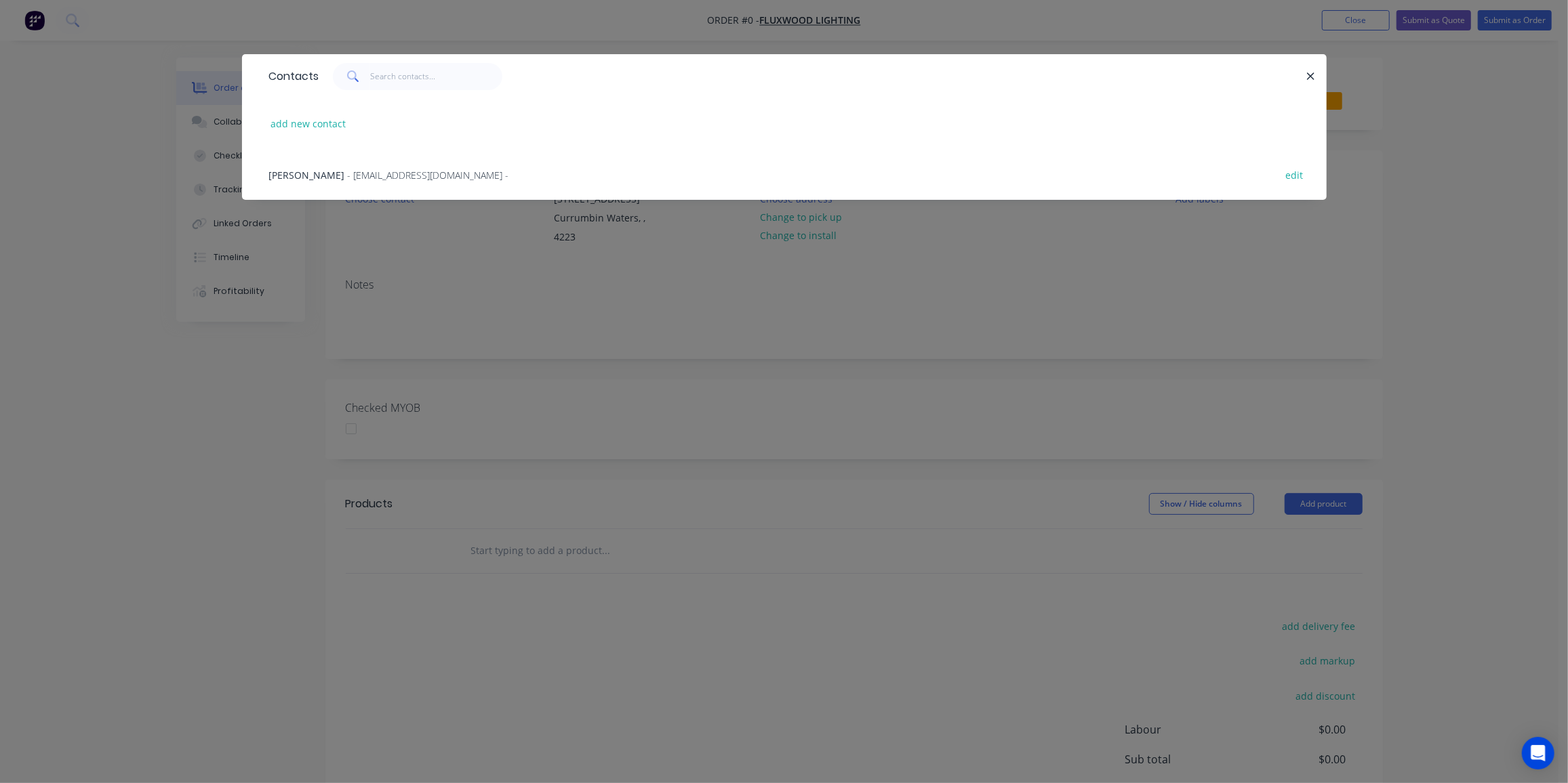
click at [348, 176] on span "- [EMAIL_ADDRESS][DOMAIN_NAME] -" at bounding box center [428, 175] width 161 height 13
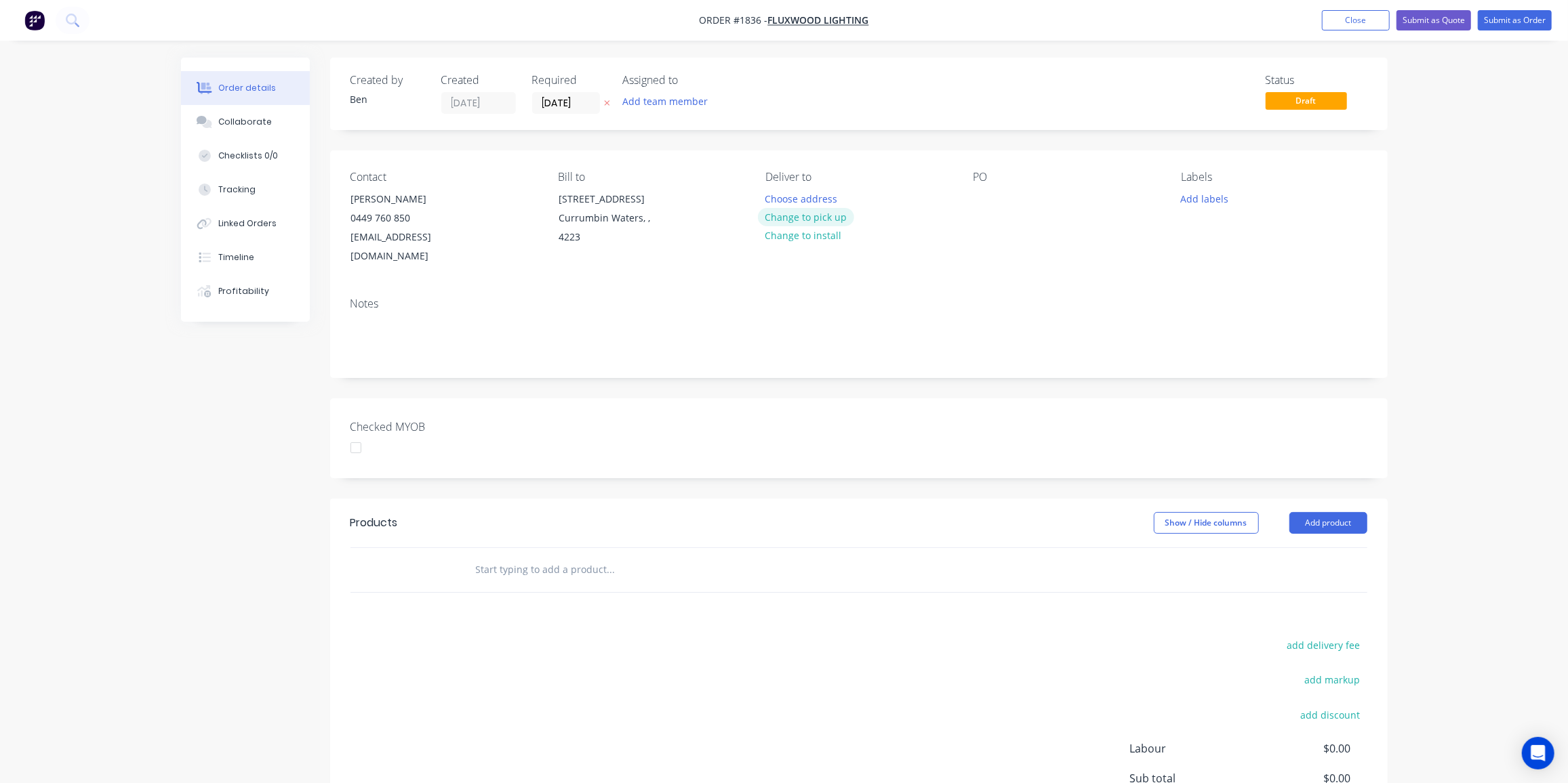
click at [826, 219] on button "Change to pick up" at bounding box center [806, 217] width 96 height 18
click at [985, 196] on div at bounding box center [984, 199] width 22 height 20
click at [1211, 200] on button "Add labels" at bounding box center [1204, 198] width 63 height 18
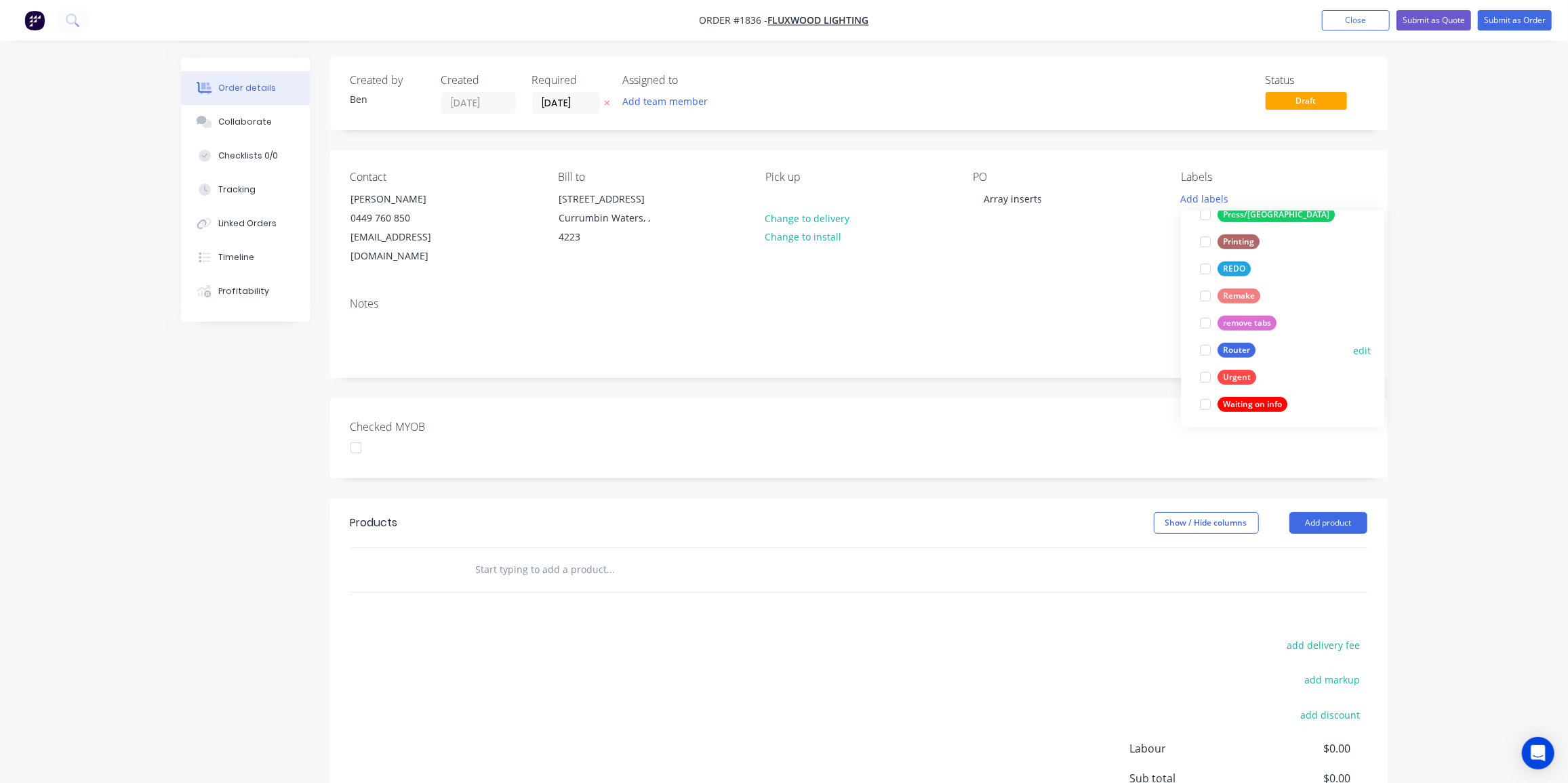
scroll to position [568, 0]
click at [1240, 339] on div "Router" at bounding box center [1237, 346] width 38 height 15
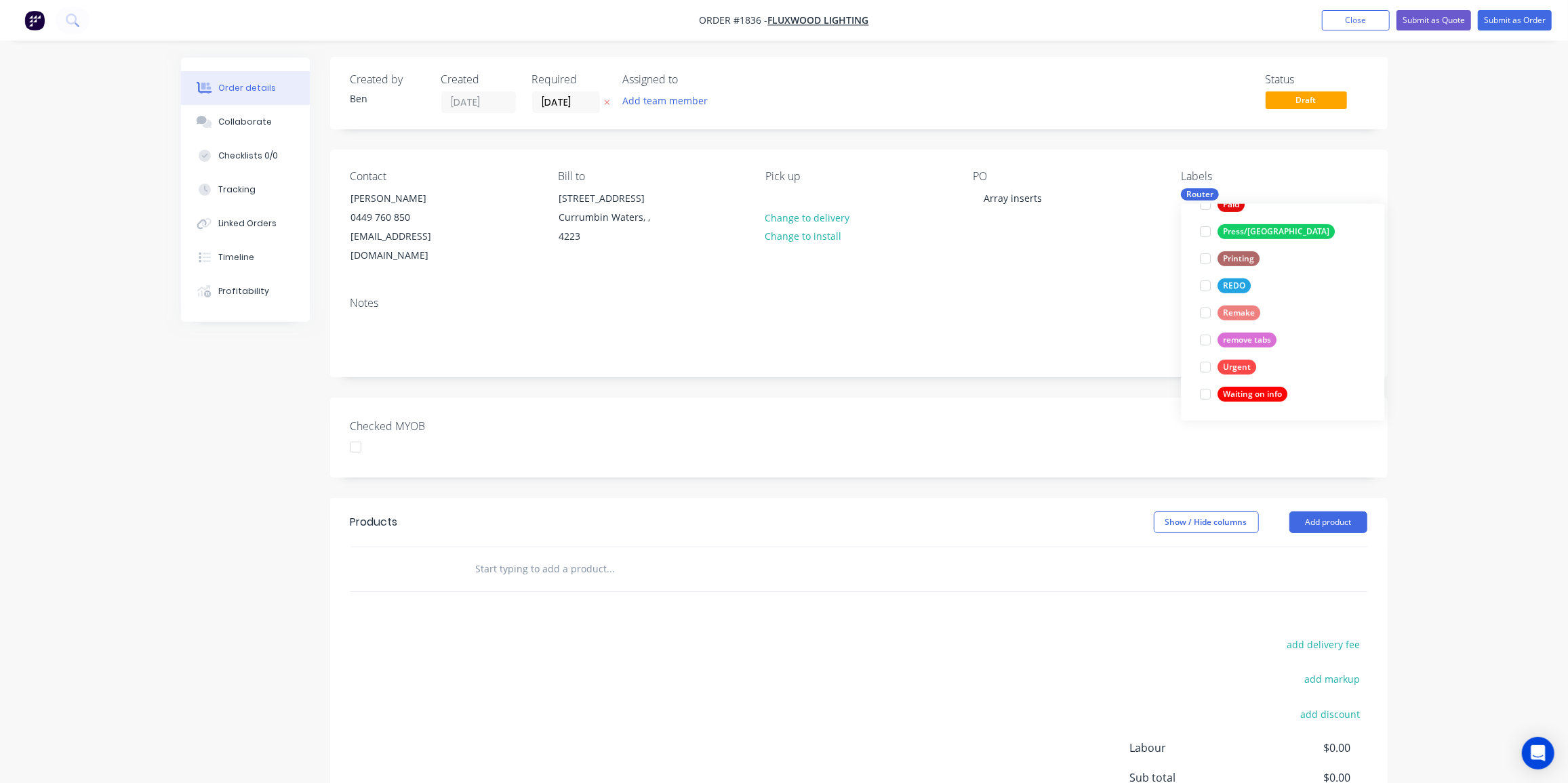
scroll to position [0, 0]
click at [823, 636] on div "add delivery fee add markup add discount Labour $0.00 Sub total $0.00 Margin $0…" at bounding box center [859, 767] width 1017 height 262
click at [539, 556] on input "text" at bounding box center [610, 569] width 271 height 27
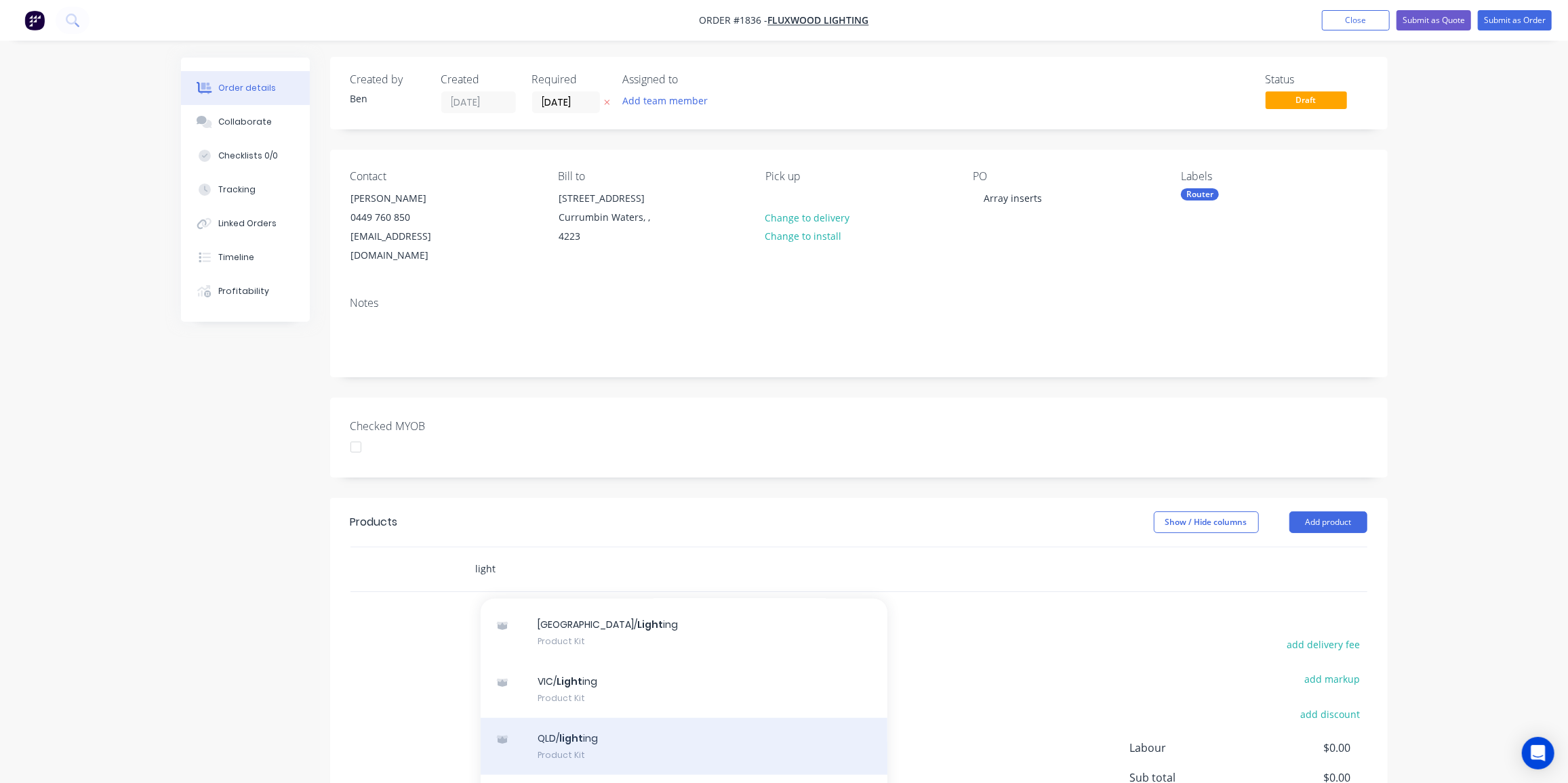
type input "light"
click at [611, 718] on div "QLD/ light ing Product Kit" at bounding box center [684, 746] width 407 height 57
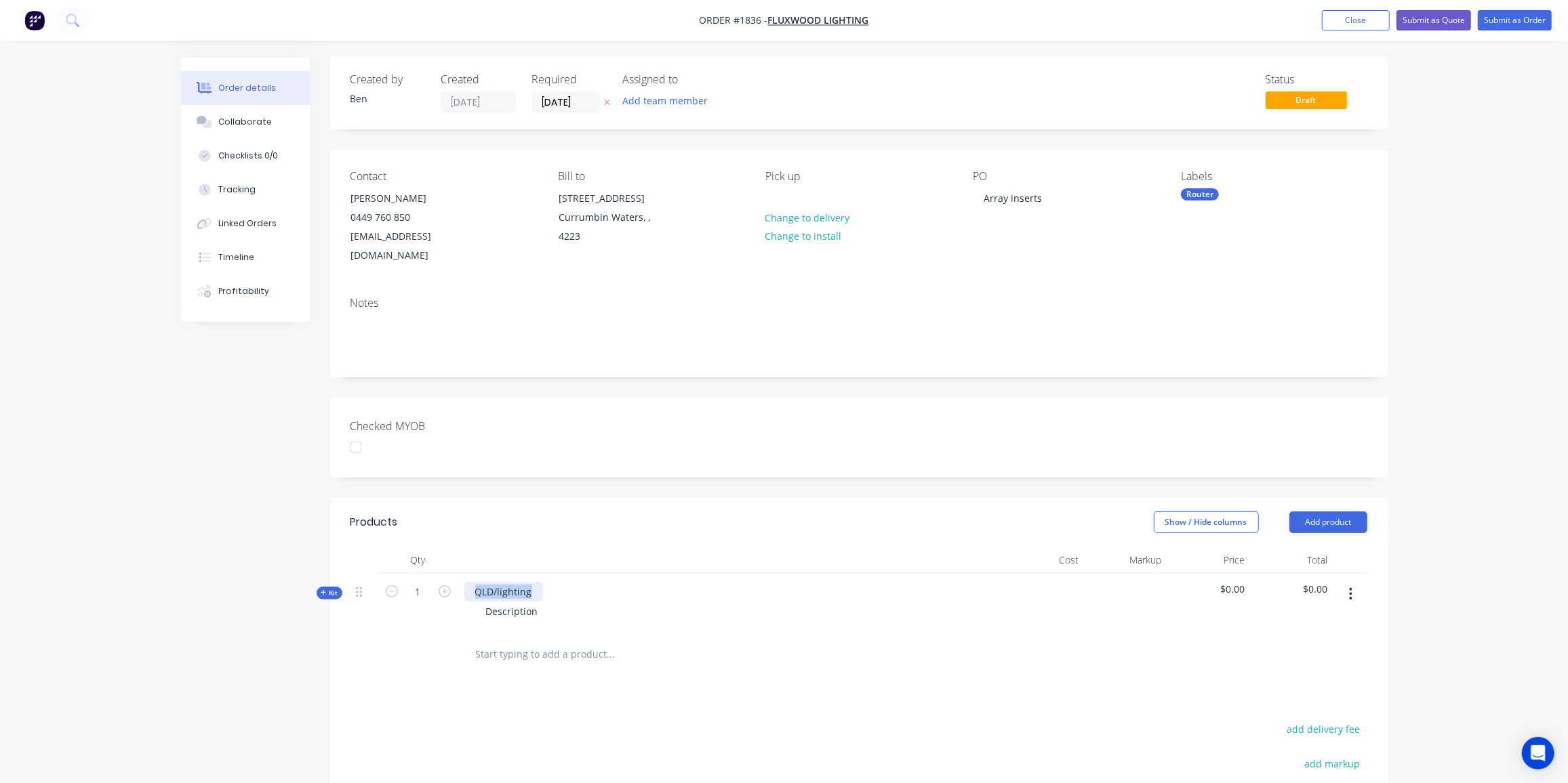
drag, startPoint x: 526, startPoint y: 571, endPoint x: 453, endPoint y: 567, distance: 73.1
click at [453, 574] on div "Kit 1 QLD/lighting Description $0.00 $0.00" at bounding box center [859, 604] width 1017 height 59
drag, startPoint x: 539, startPoint y: 590, endPoint x: 401, endPoint y: 587, distance: 138.0
click at [401, 587] on div "Kit 1 Array inserts machined as per drawing Description $0.00 $0.00" at bounding box center [859, 604] width 1017 height 59
click at [331, 588] on span "Kit" at bounding box center [329, 593] width 18 height 10
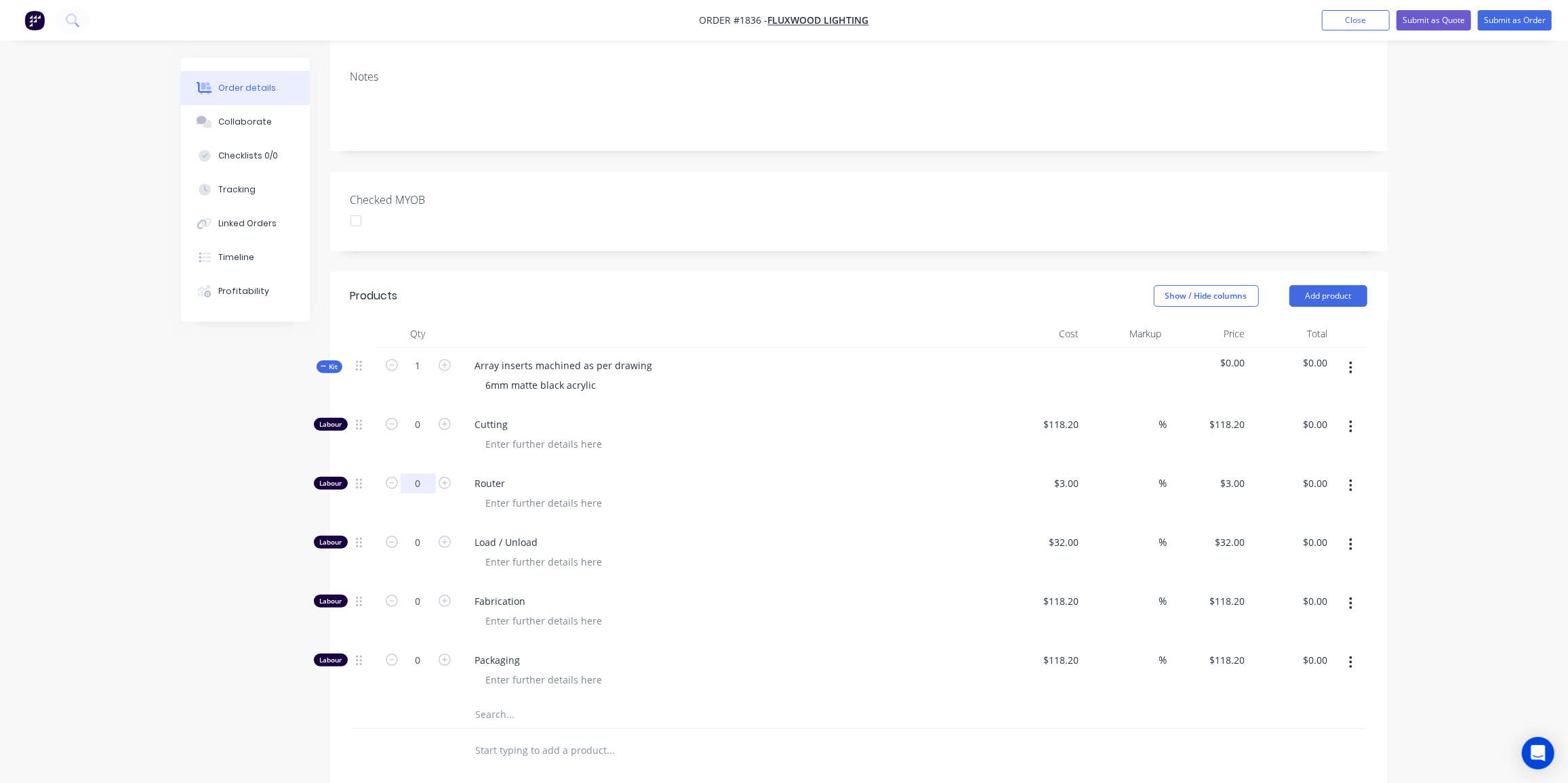
scroll to position [228, 0]
click at [414, 473] on input "0" at bounding box center [418, 483] width 35 height 20
type input "200"
type input "$600.00"
click at [415, 532] on input "0" at bounding box center [418, 542] width 35 height 20
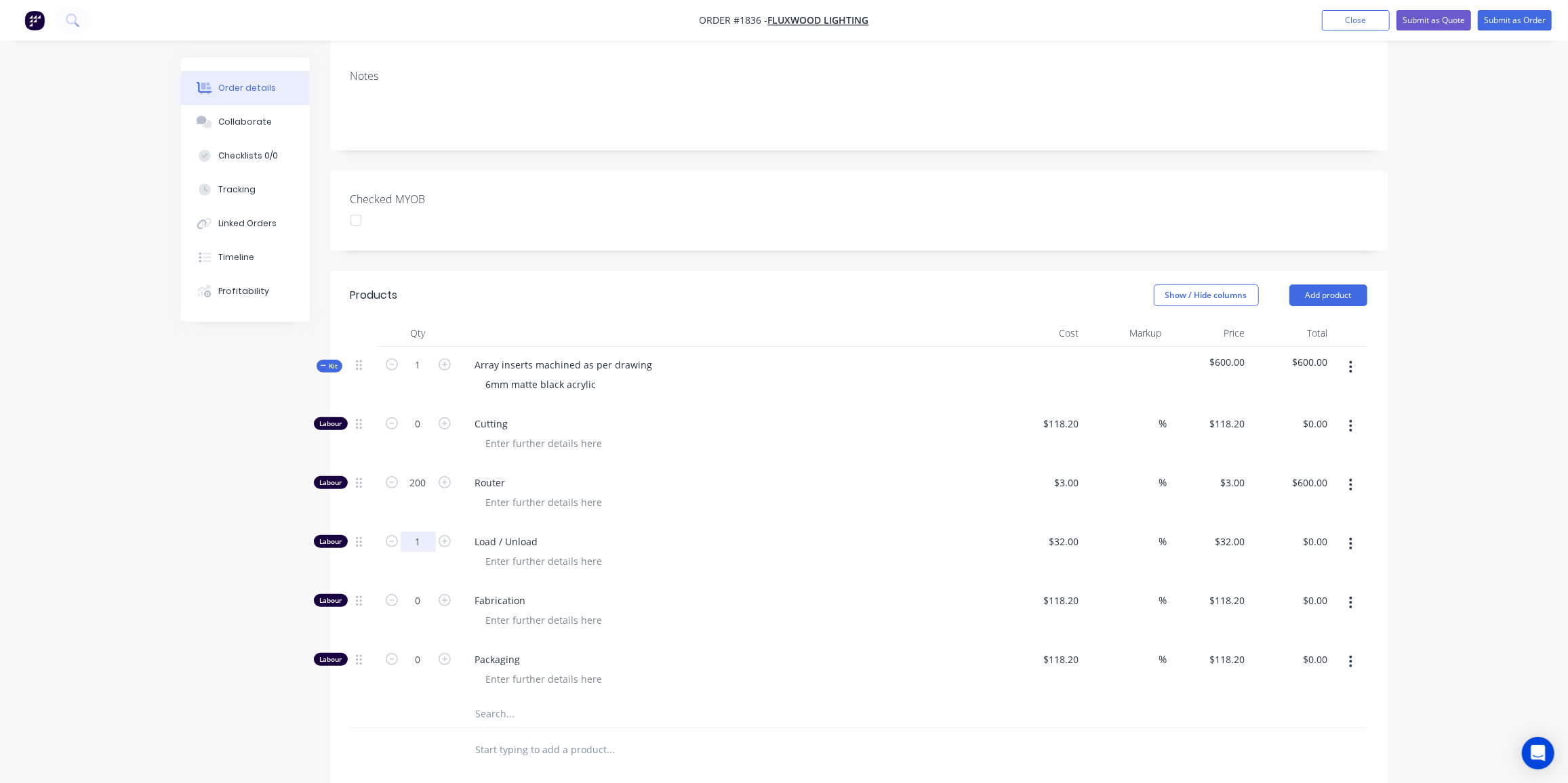
type input "1"
type input "$32.00"
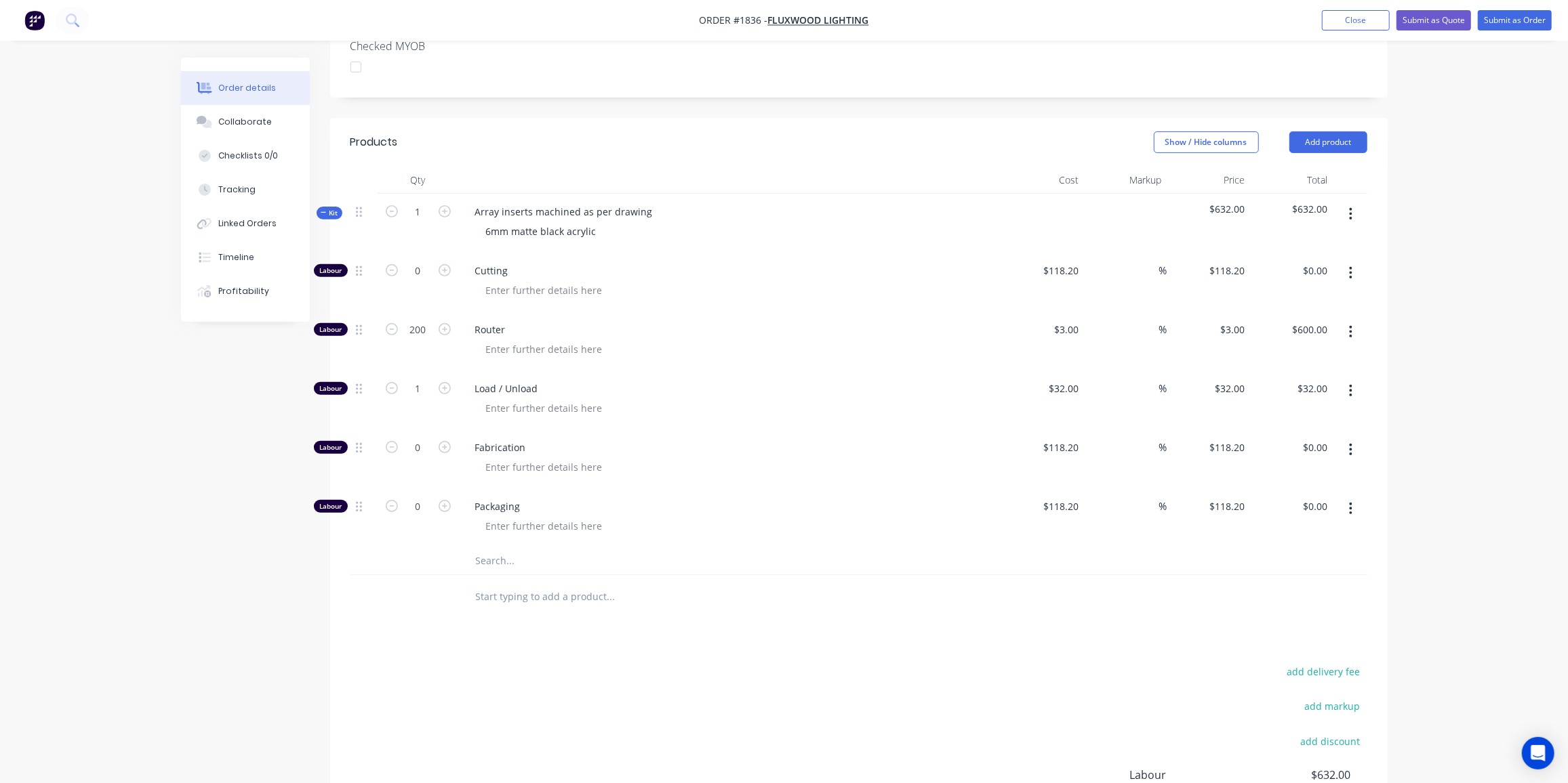
scroll to position [381, 0]
click at [467, 547] on div at bounding box center [668, 560] width 407 height 27
click at [483, 547] on input "text" at bounding box center [610, 560] width 271 height 27
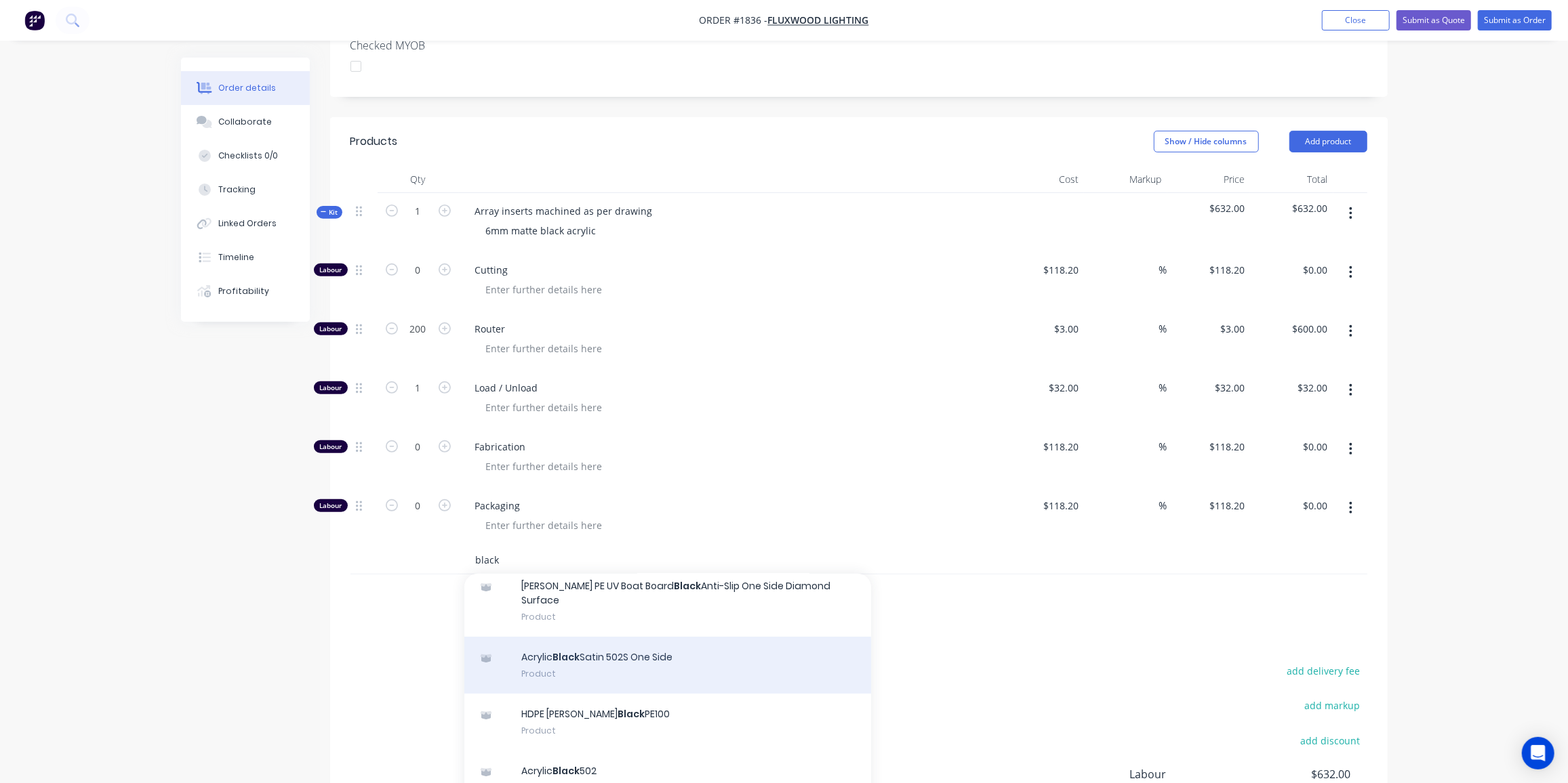
scroll to position [108, 0]
type input "black"
click at [654, 636] on div "Acrylic Black Satin 502S One Side Product" at bounding box center [668, 664] width 407 height 57
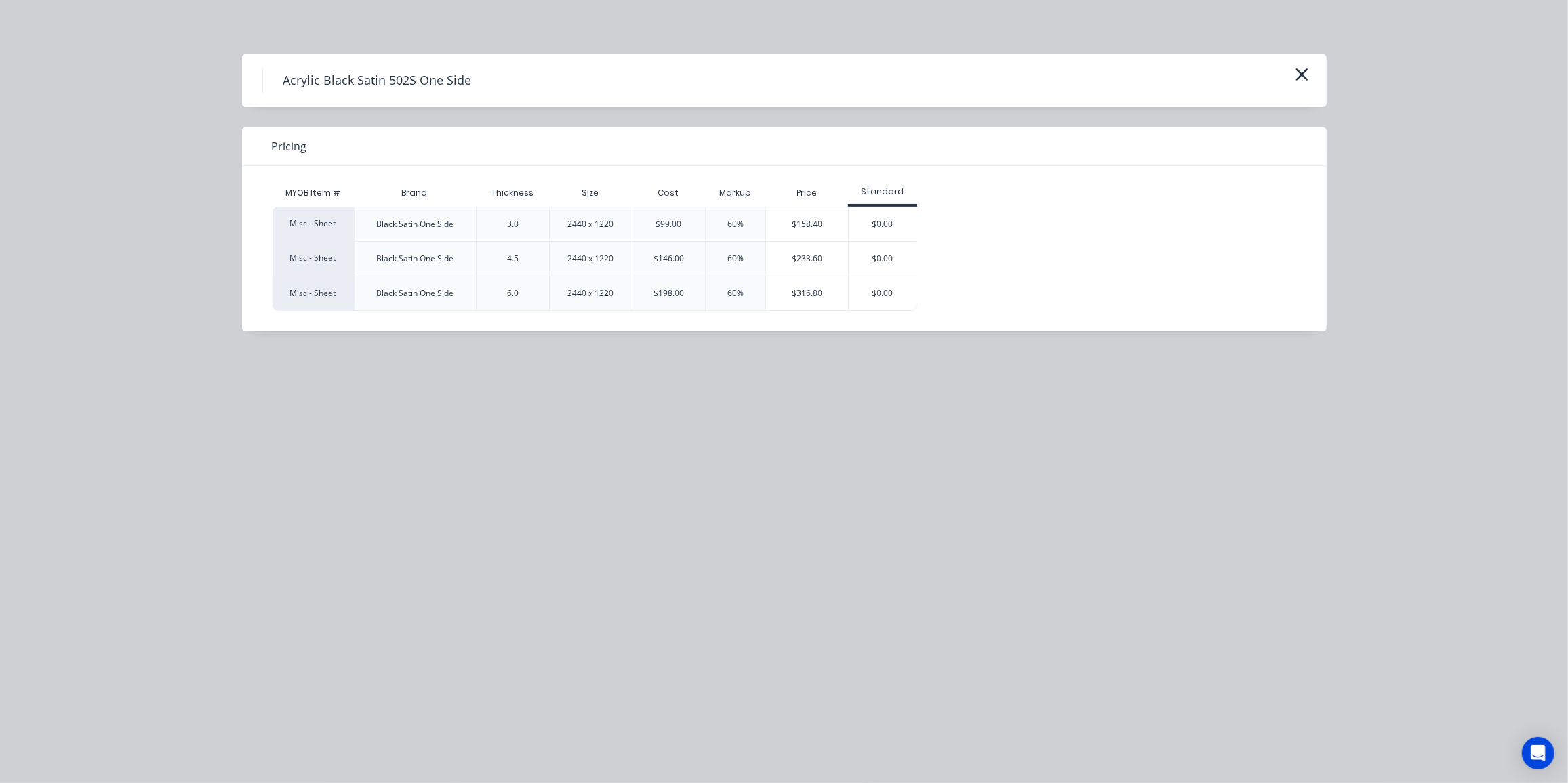
click at [809, 291] on div "$316.80" at bounding box center [807, 293] width 82 height 34
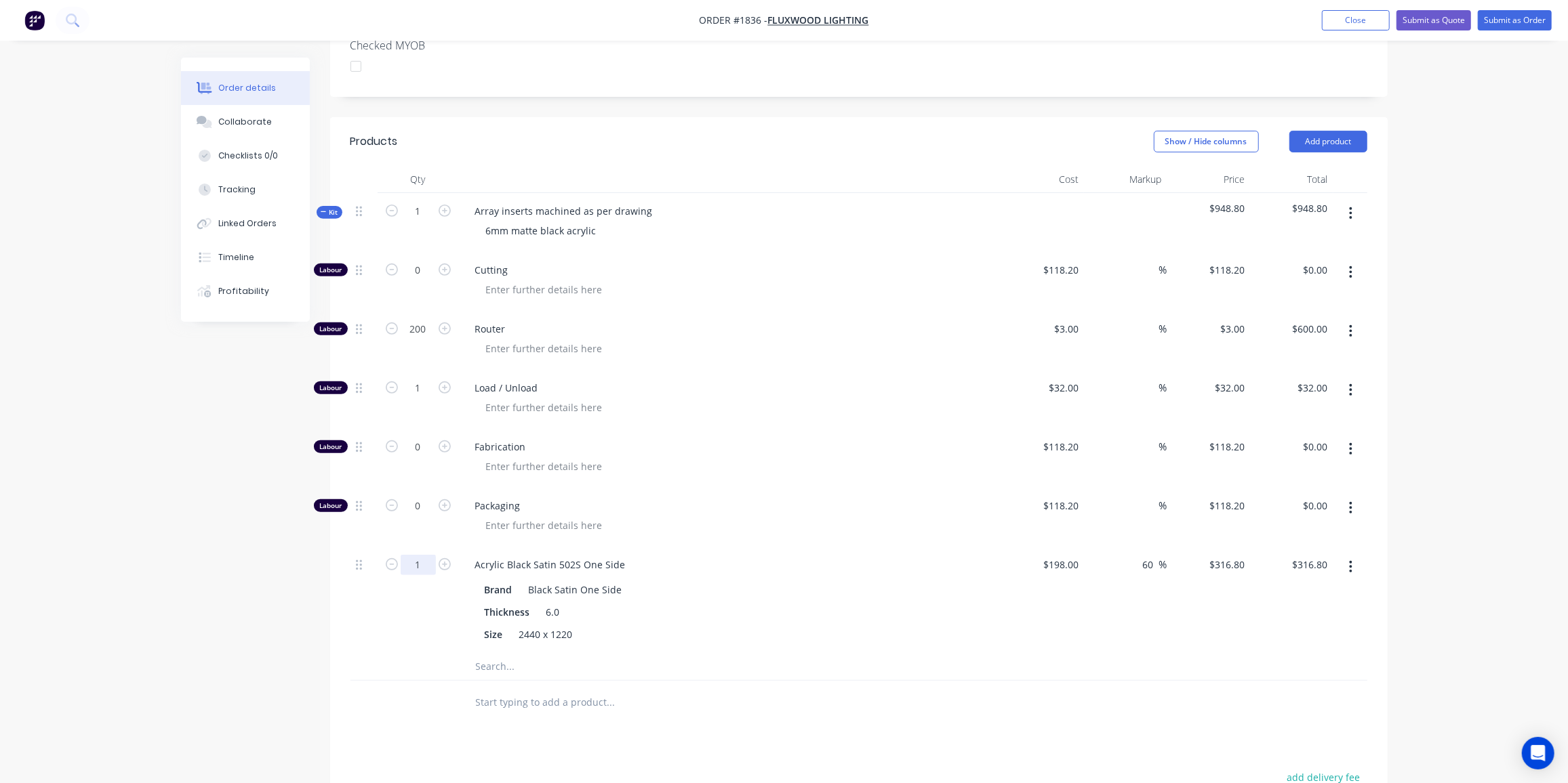
click at [412, 555] on input "1" at bounding box center [418, 565] width 35 height 20
type input "0.5"
type input "$158.40"
drag, startPoint x: 189, startPoint y: 659, endPoint x: 377, endPoint y: 426, distance: 299.4
click at [189, 659] on div "Created by Ben Created [DATE] Required [DATE] Assigned to Add team member Statu…" at bounding box center [784, 374] width 1207 height 1394
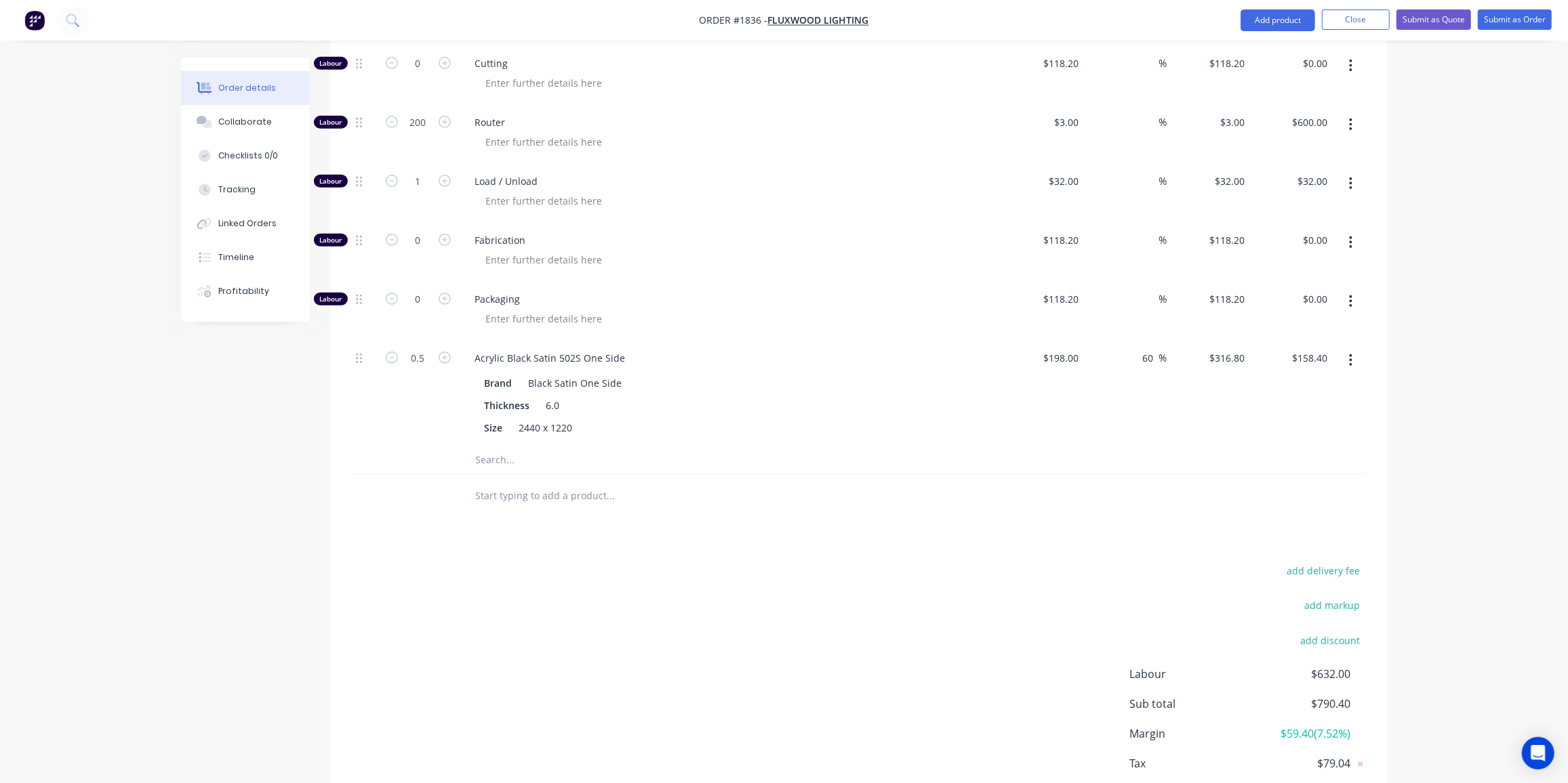
scroll to position [523, 0]
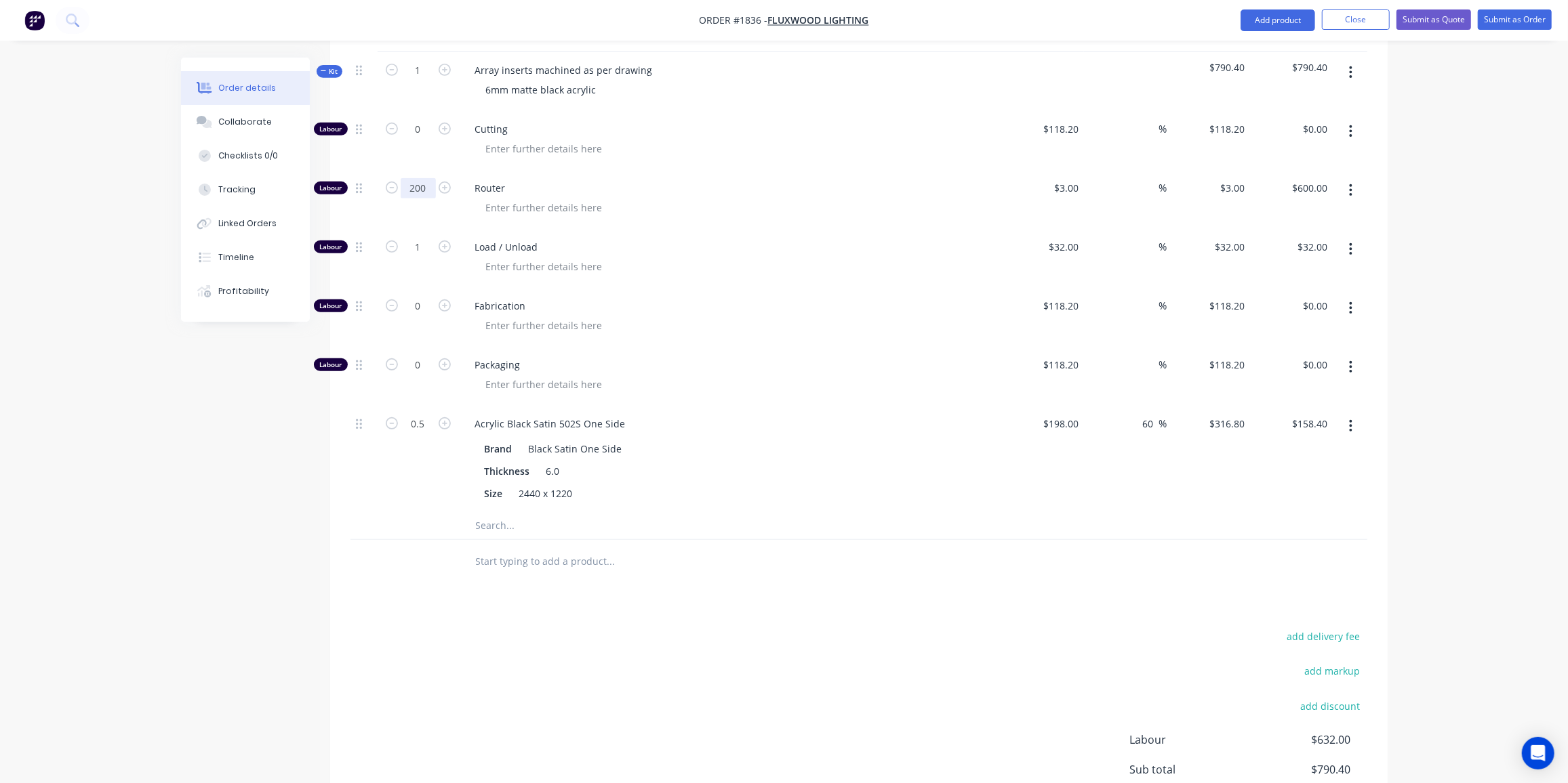
click at [409, 178] on input "200" at bounding box center [418, 188] width 35 height 20
type input "220"
type input "$660.00"
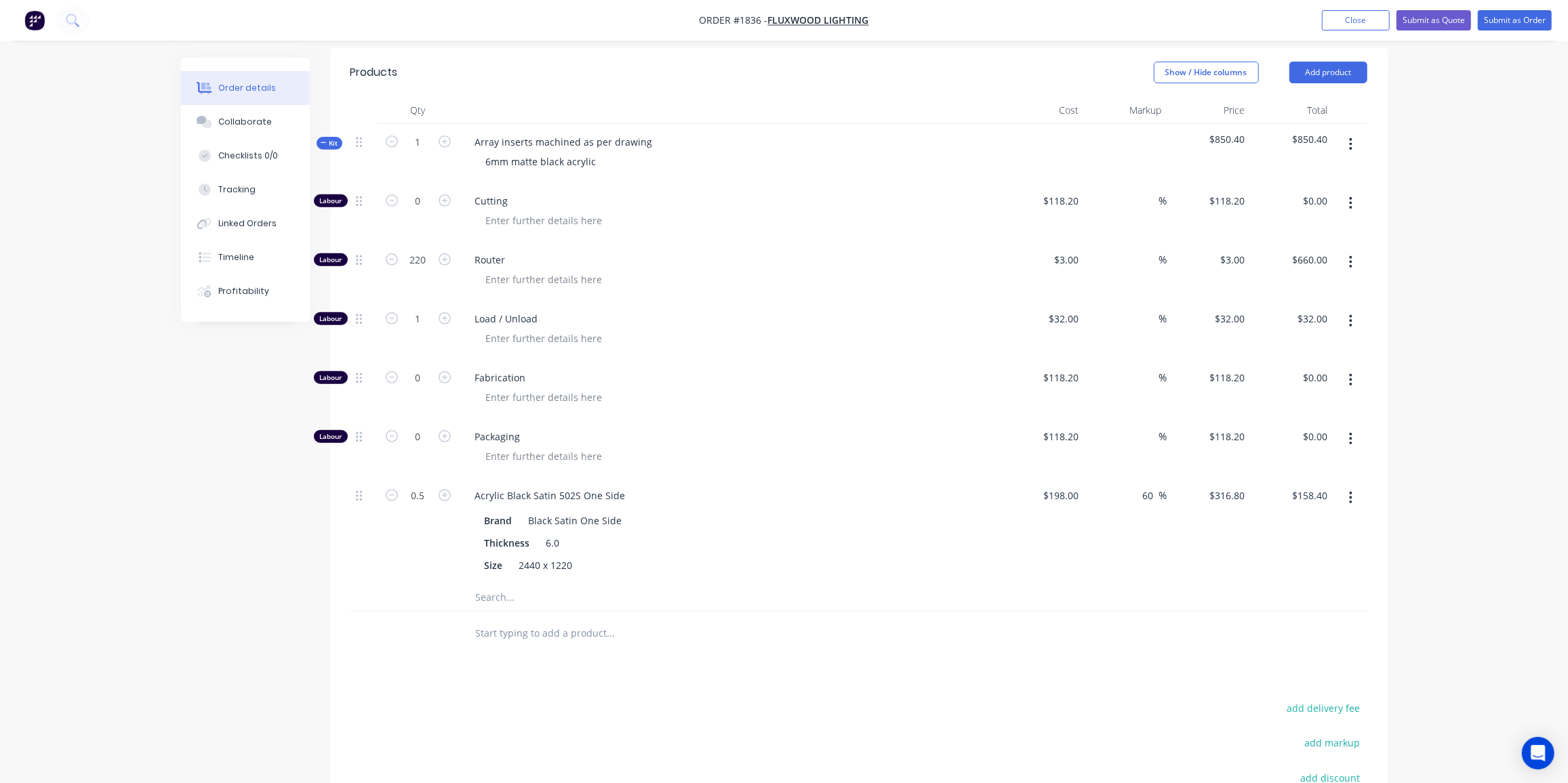
scroll to position [448, 0]
click at [426, 253] on input "220" at bounding box center [418, 262] width 35 height 20
type input "210"
type input "$630.00"
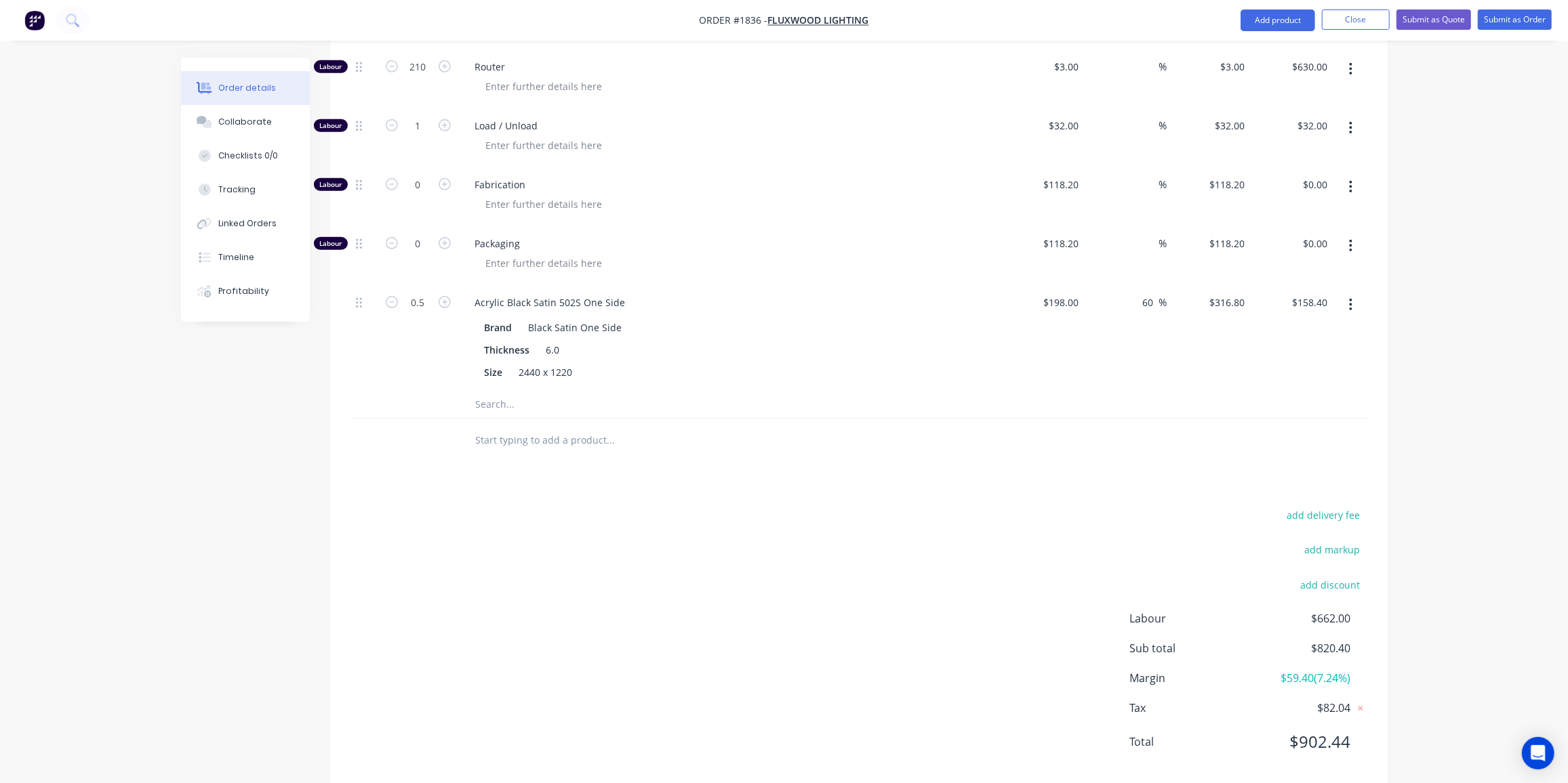
scroll to position [646, 0]
click at [942, 463] on div "Products Show / Hide columns Add product Qty Cost Markup Price Total Kit 1 Arra…" at bounding box center [859, 319] width 1058 height 933
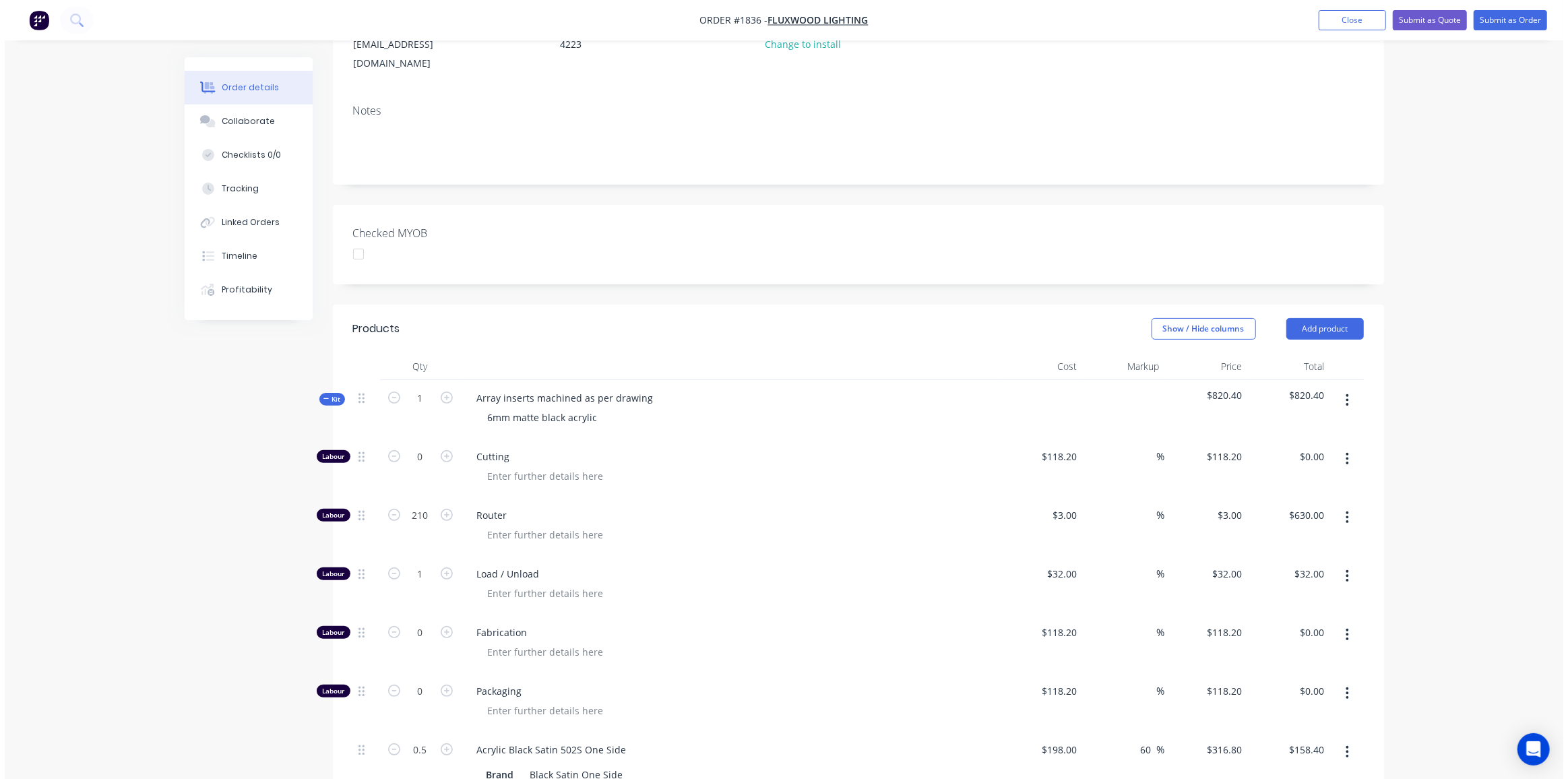
scroll to position [0, 0]
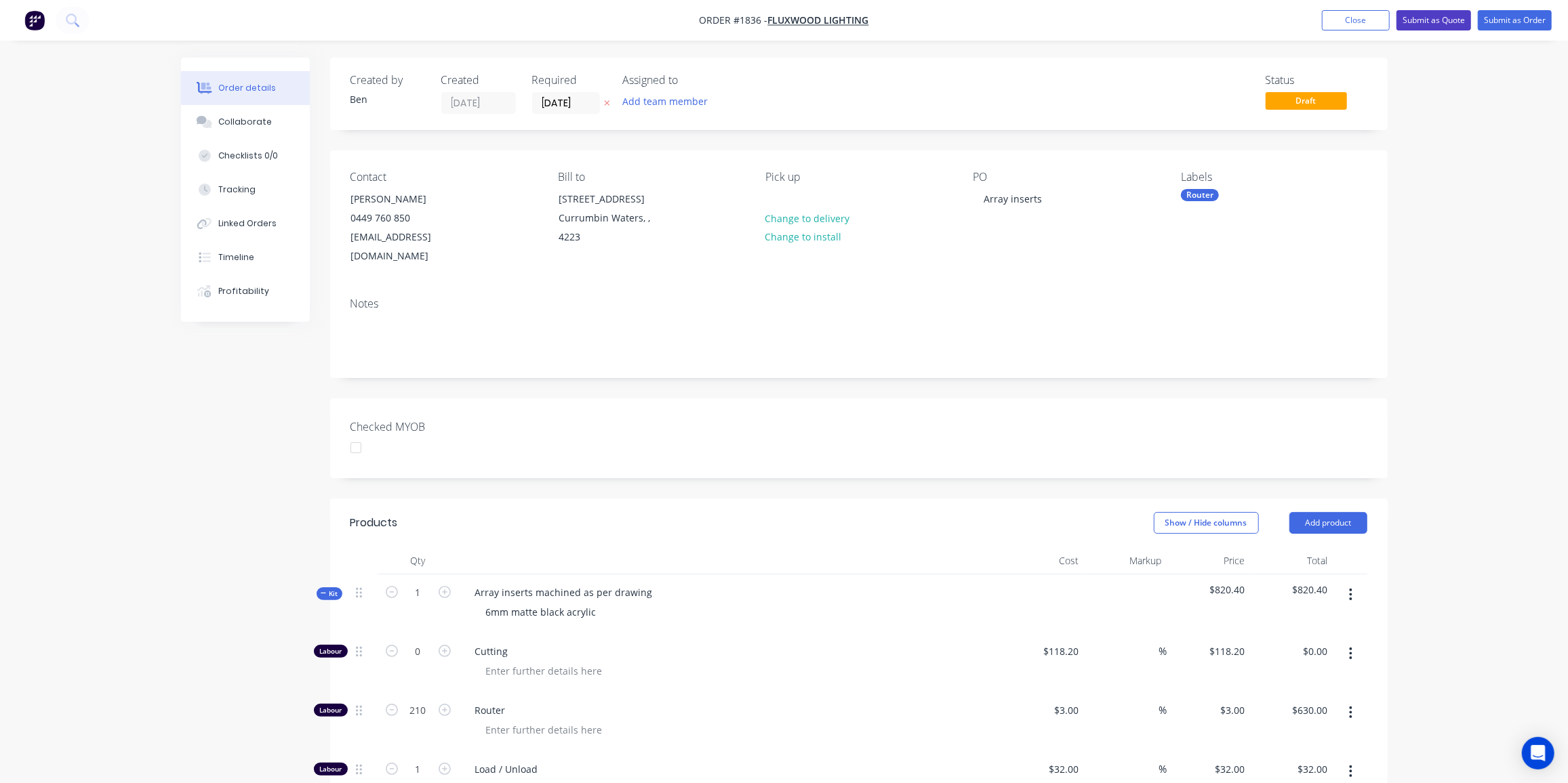
click at [1452, 15] on button "Submit as Quote" at bounding box center [1434, 20] width 75 height 20
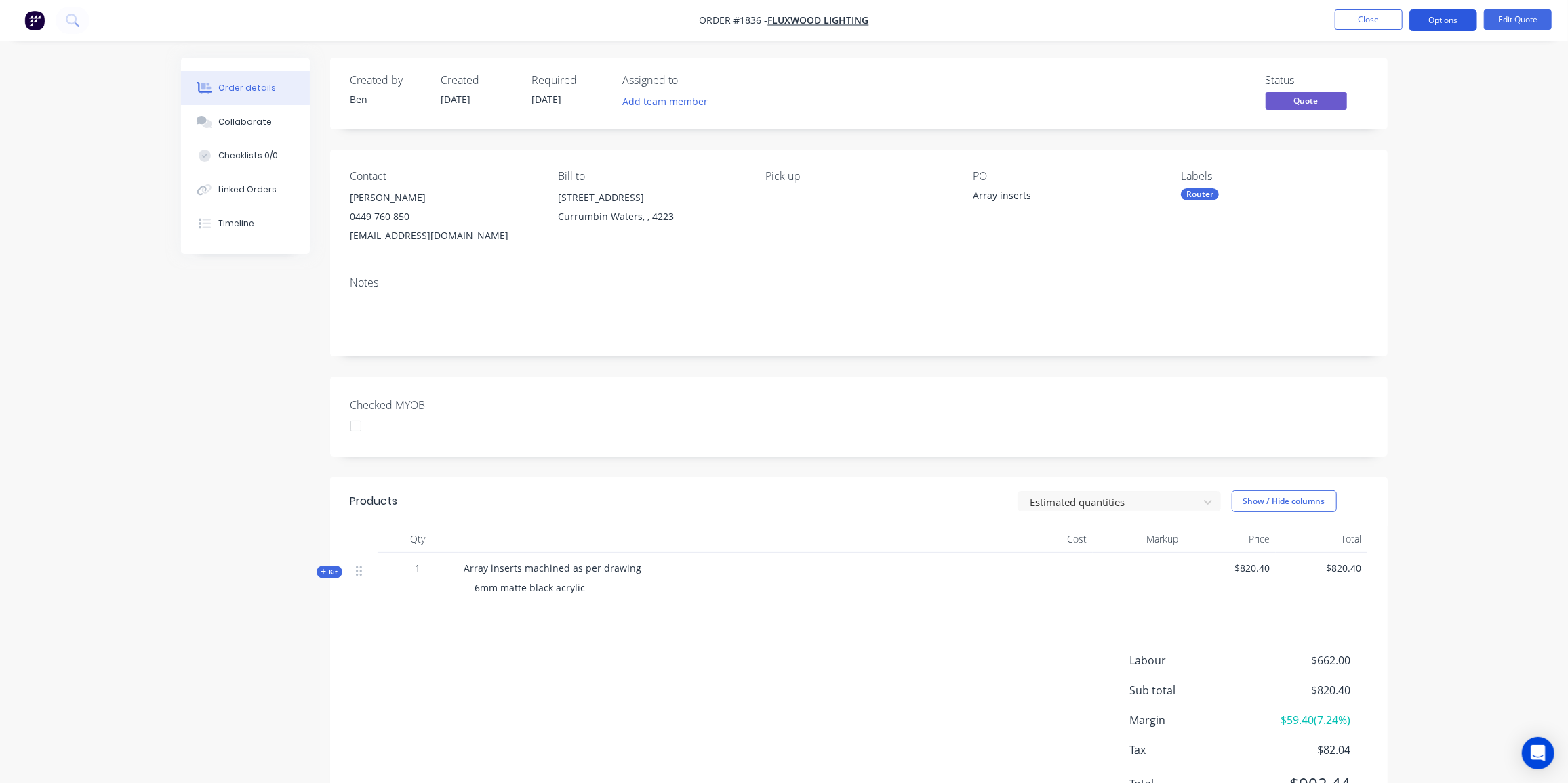
click at [1444, 21] on button "Options" at bounding box center [1443, 20] width 68 height 22
click at [1369, 84] on div "Quote" at bounding box center [1402, 82] width 125 height 20
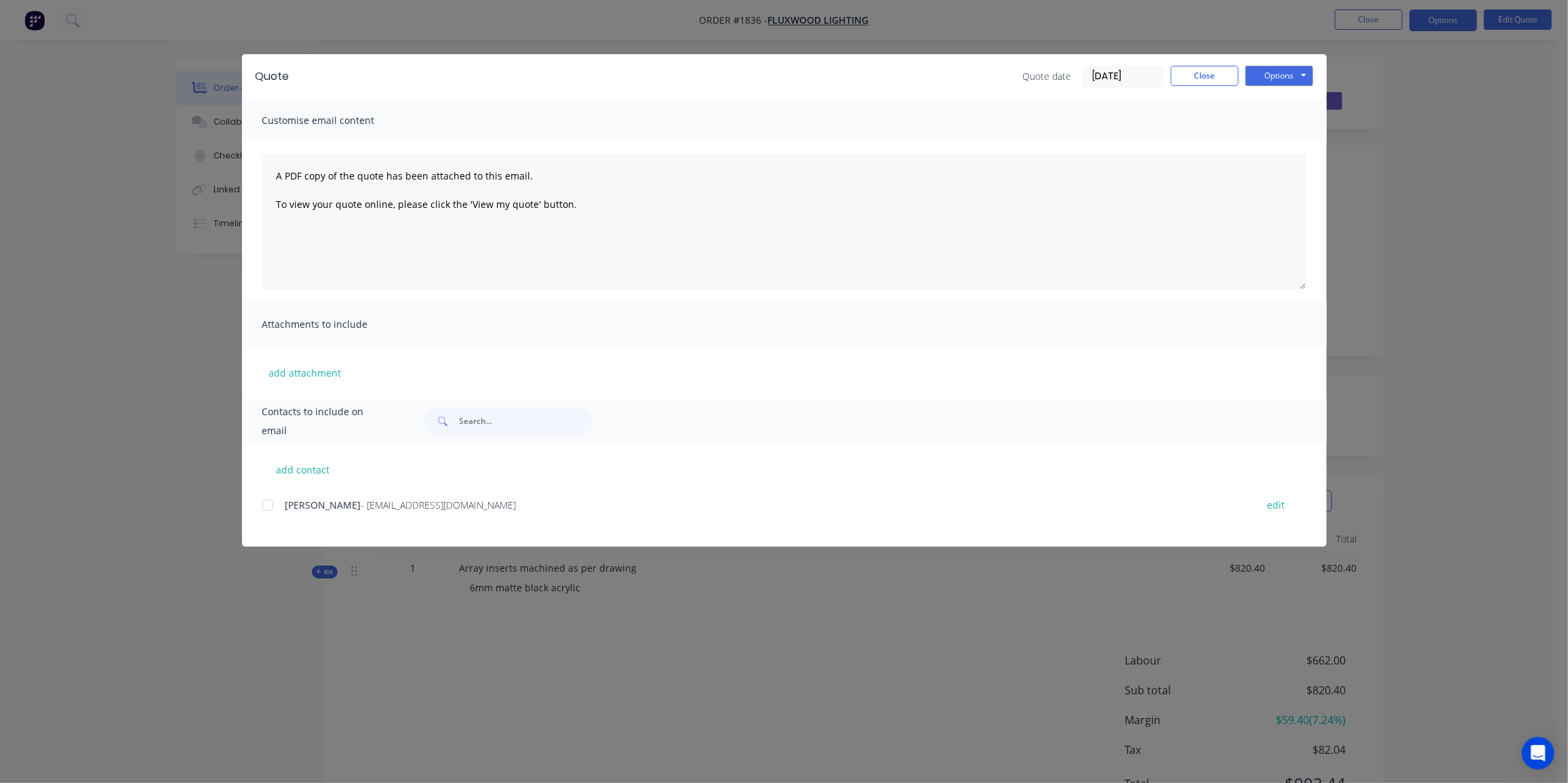
click at [274, 501] on div at bounding box center [267, 505] width 27 height 27
click at [1300, 72] on button "Options" at bounding box center [1279, 75] width 68 height 20
click at [1303, 139] on button "Email" at bounding box center [1288, 145] width 87 height 23
drag, startPoint x: 1210, startPoint y: 79, endPoint x: 609, endPoint y: 53, distance: 601.6
click at [1210, 79] on button "Close" at bounding box center [1204, 75] width 68 height 20
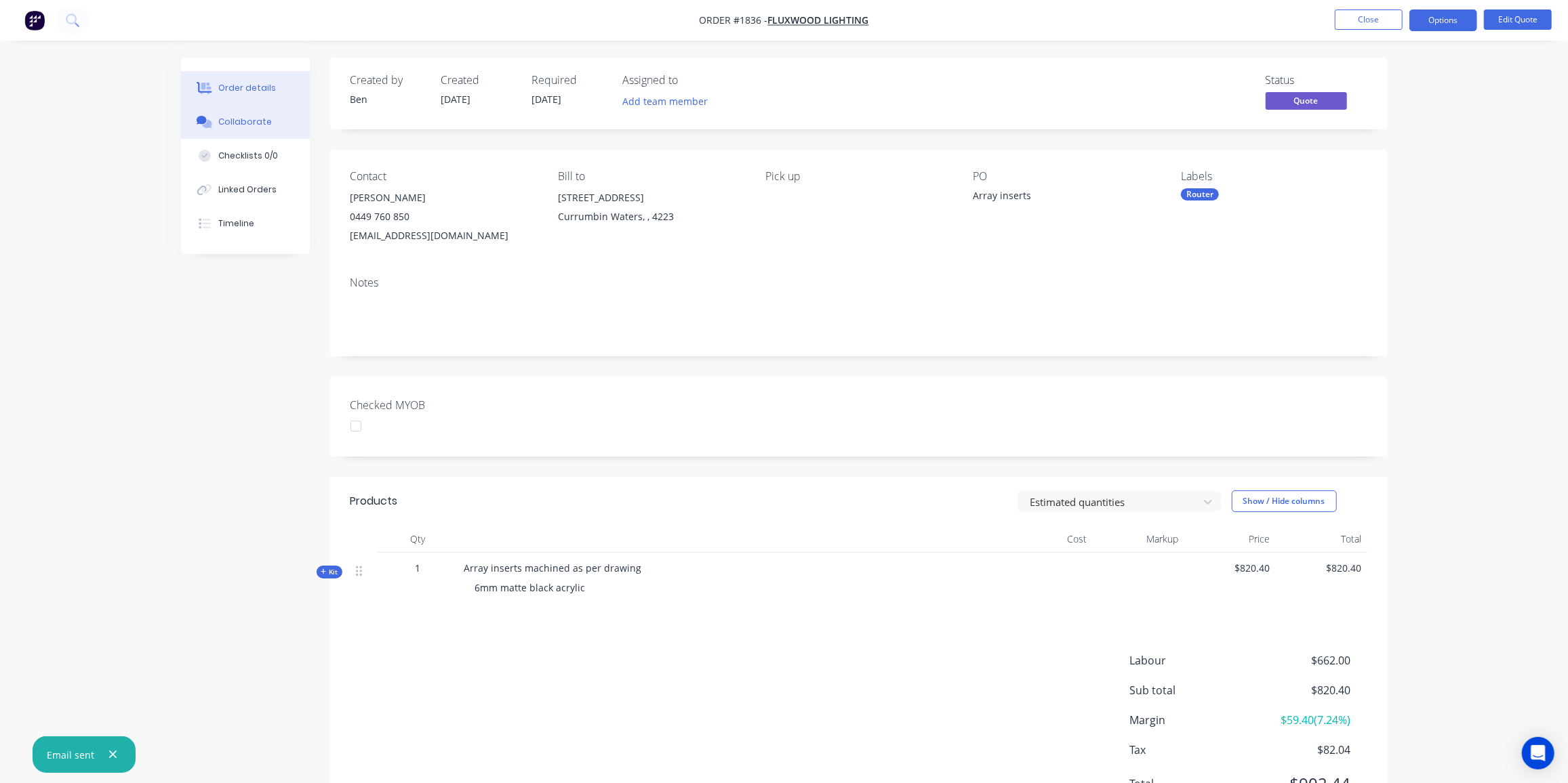
click at [247, 116] on div "Collaborate" at bounding box center [245, 122] width 53 height 12
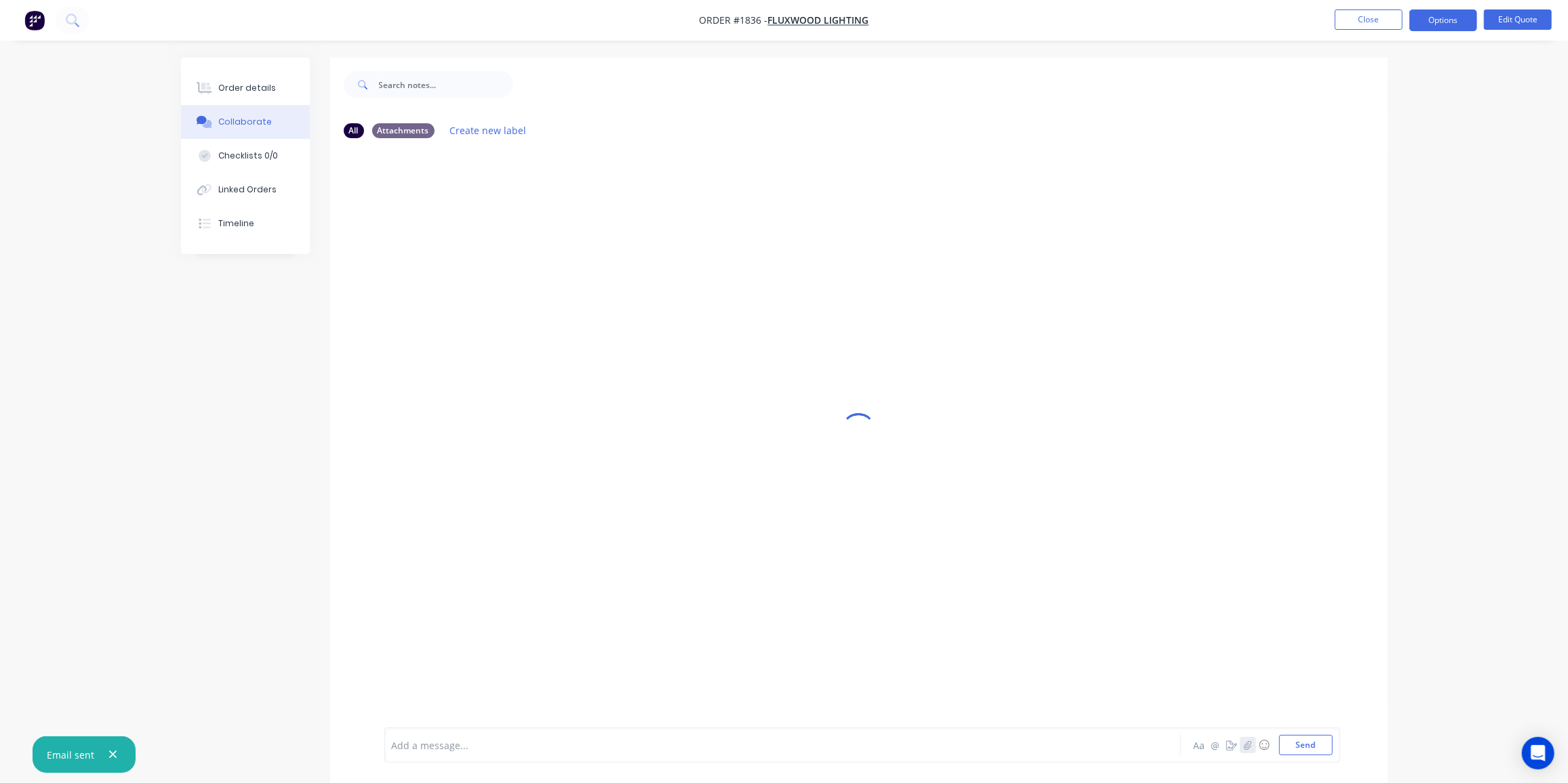
click at [1253, 743] on button "button" at bounding box center [1248, 745] width 16 height 16
click at [1308, 746] on button "Send" at bounding box center [1306, 745] width 53 height 20
click at [1365, 21] on button "Close" at bounding box center [1369, 19] width 68 height 20
